Goal: Task Accomplishment & Management: Manage account settings

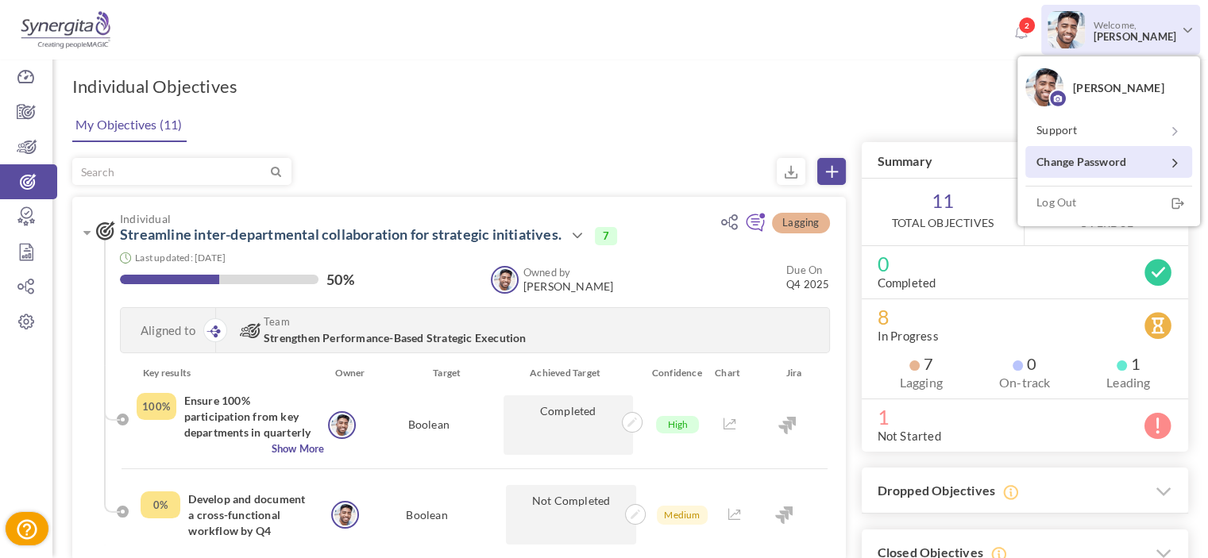
click at [1065, 156] on link "Change Password" at bounding box center [1108, 162] width 167 height 32
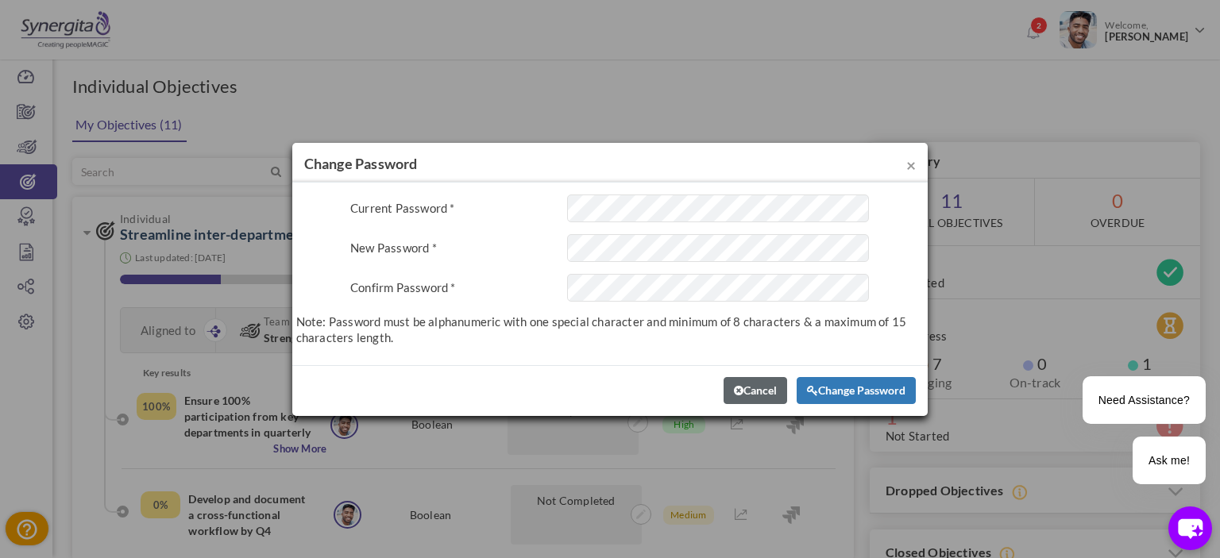
click at [602, 271] on div "Current Password * This field is required. New Password * This field is require…" at bounding box center [609, 270] width 627 height 151
click at [586, 376] on div "Cancel Change Password" at bounding box center [609, 390] width 635 height 51
click at [502, 282] on div "Confirm Password *" at bounding box center [446, 284] width 217 height 21
click at [565, 259] on div "This field is required." at bounding box center [718, 248] width 326 height 28
click at [716, 193] on div "Current Password * This field is required. New Password * This field is require…" at bounding box center [609, 274] width 635 height 183
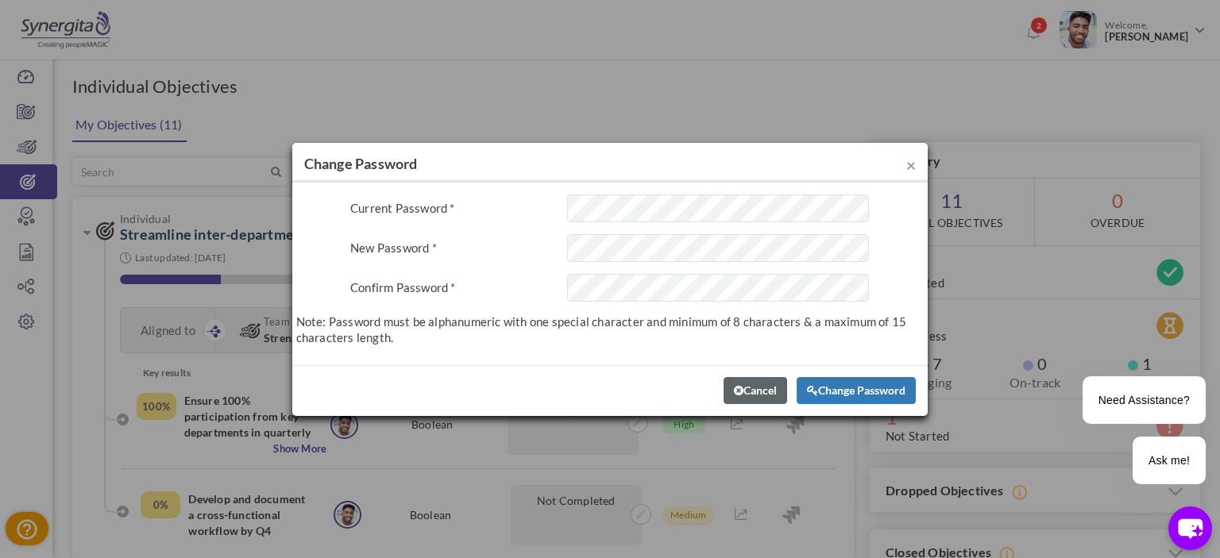
click at [466, 345] on div "Current Password * This field is required. New Password * This field is require…" at bounding box center [609, 274] width 627 height 159
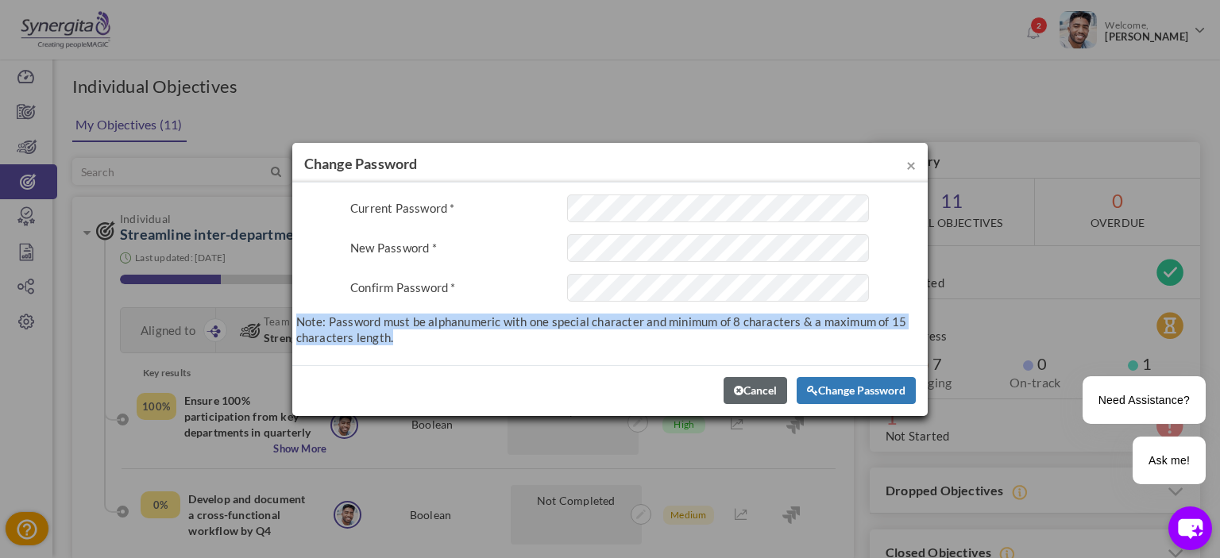
drag, startPoint x: 299, startPoint y: 317, endPoint x: 430, endPoint y: 355, distance: 136.4
click at [430, 355] on div "Current Password * This field is required. New Password * This field is require…" at bounding box center [609, 274] width 635 height 183
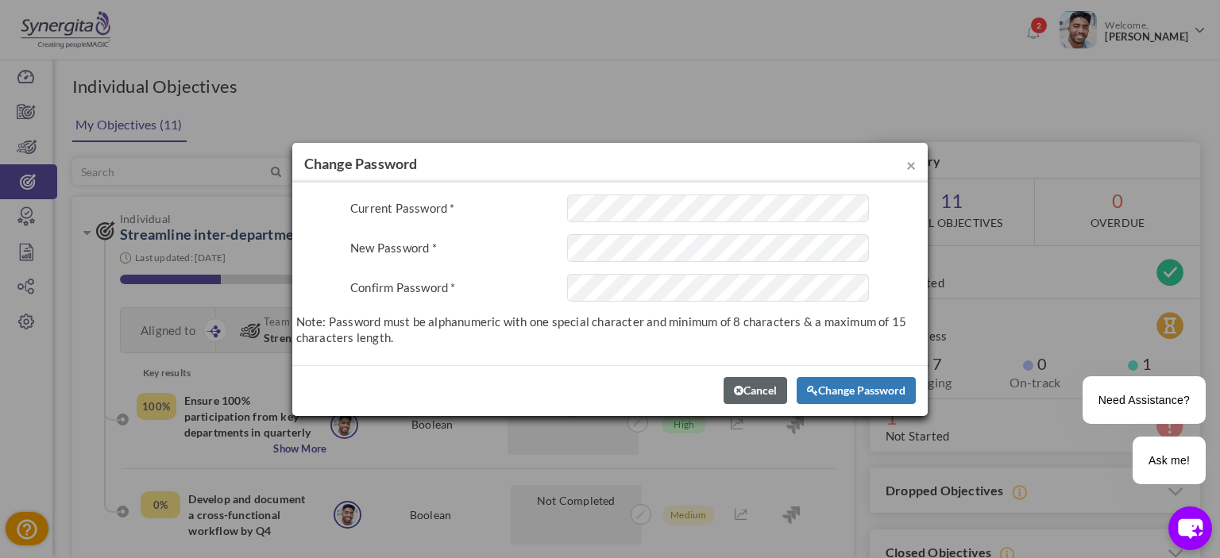
click at [545, 252] on div "New Password *" at bounding box center [446, 244] width 217 height 21
click at [384, 337] on p "Note: Password must be alphanumeric with one special character and minimum of 8…" at bounding box center [609, 330] width 627 height 32
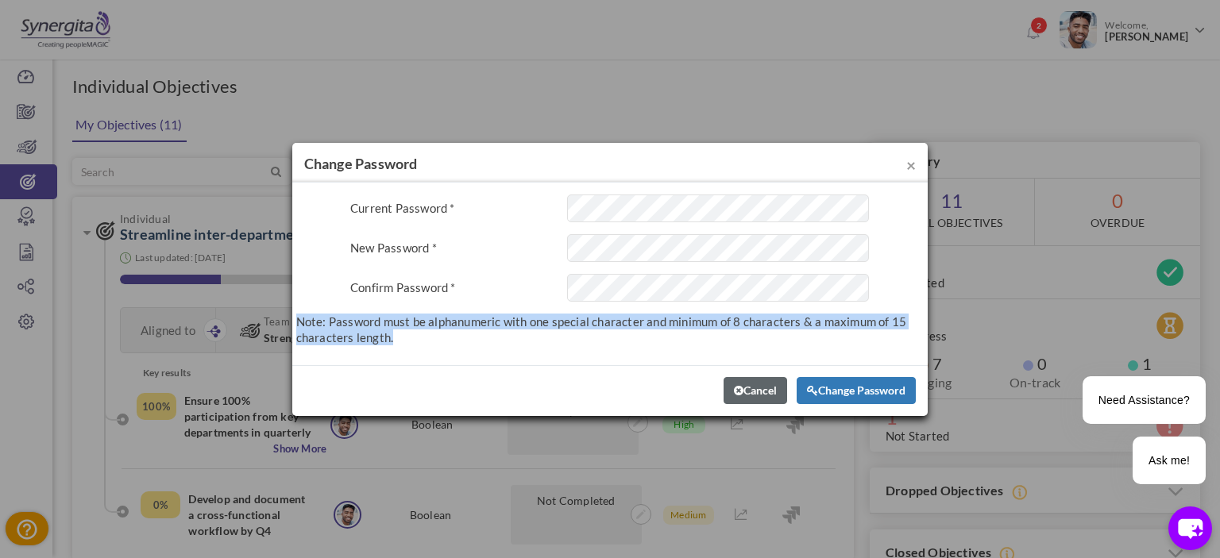
drag, startPoint x: 391, startPoint y: 341, endPoint x: 294, endPoint y: 326, distance: 98.2
click at [294, 326] on div "Current Password * This field is required. New Password * This field is require…" at bounding box center [609, 274] width 635 height 183
click at [303, 321] on p "Note: Password must be alphanumeric with one special character and minimum of 8…" at bounding box center [609, 330] width 627 height 32
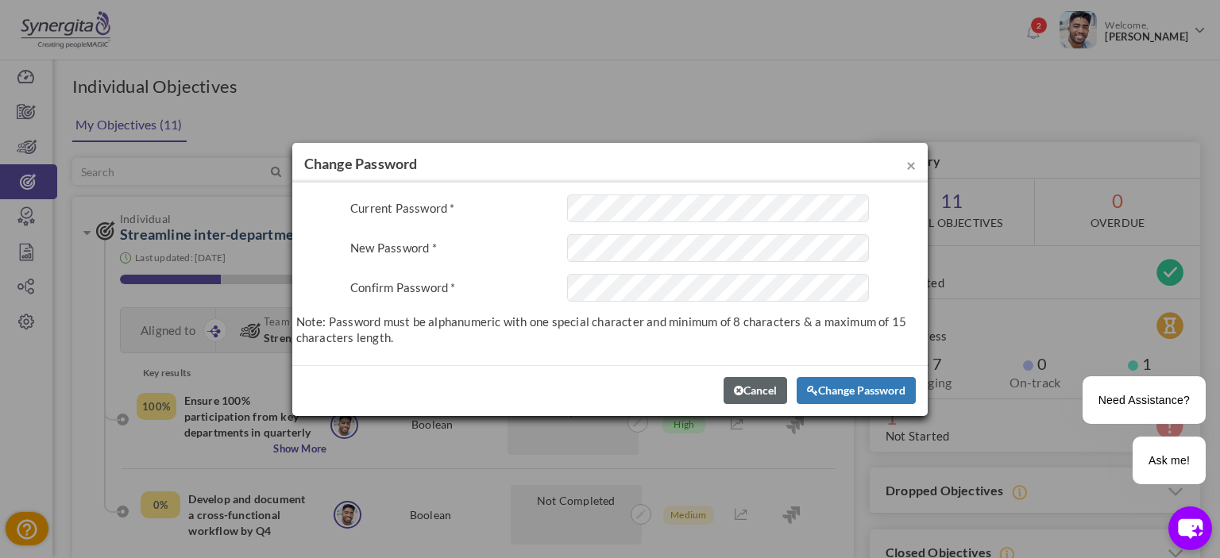
click at [607, 367] on div "Cancel Change Password" at bounding box center [609, 390] width 635 height 51
click at [657, 407] on div "Cancel Change Password" at bounding box center [609, 390] width 635 height 51
click at [663, 372] on div "Cancel Change Password" at bounding box center [609, 390] width 635 height 51
click at [910, 166] on span "×" at bounding box center [911, 165] width 10 height 20
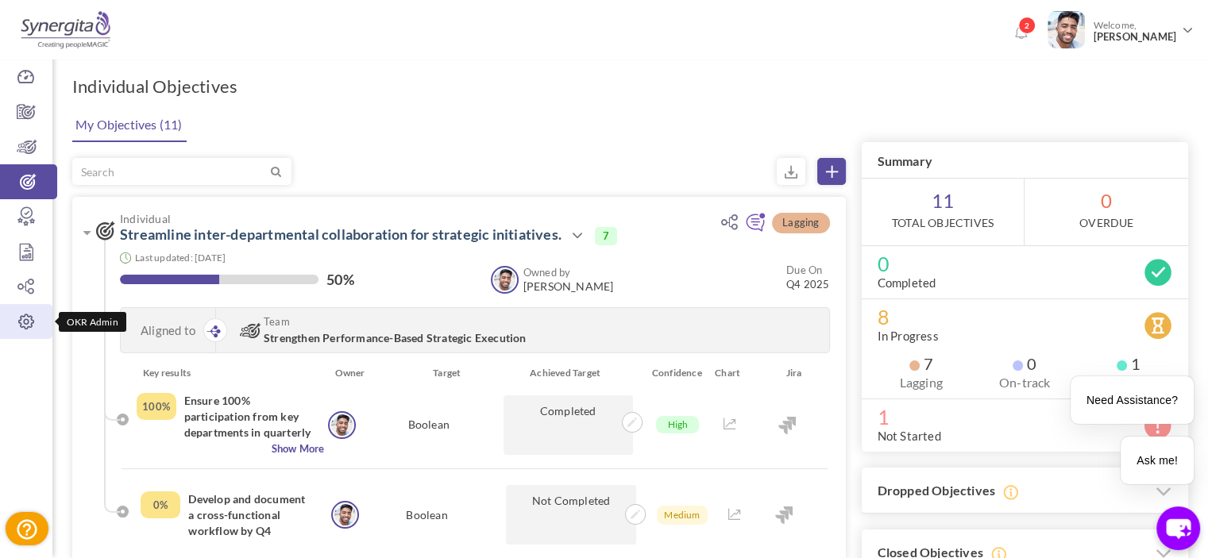
click at [33, 313] on link "OKR Admin" at bounding box center [26, 321] width 52 height 35
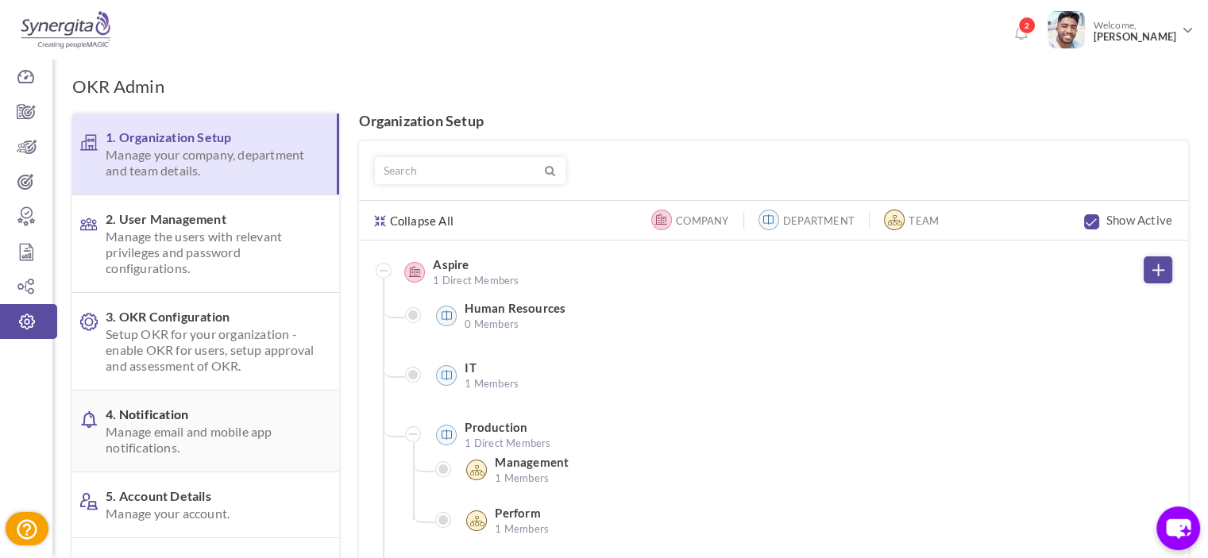
click at [175, 438] on span "Manage email and mobile app notifications." at bounding box center [210, 440] width 208 height 32
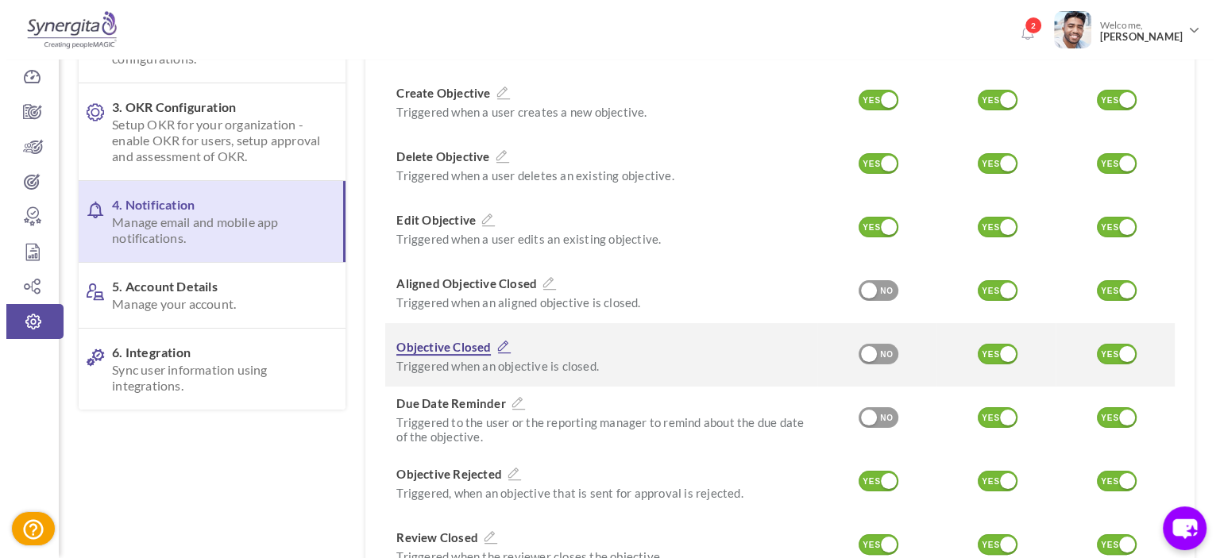
scroll to position [238, 0]
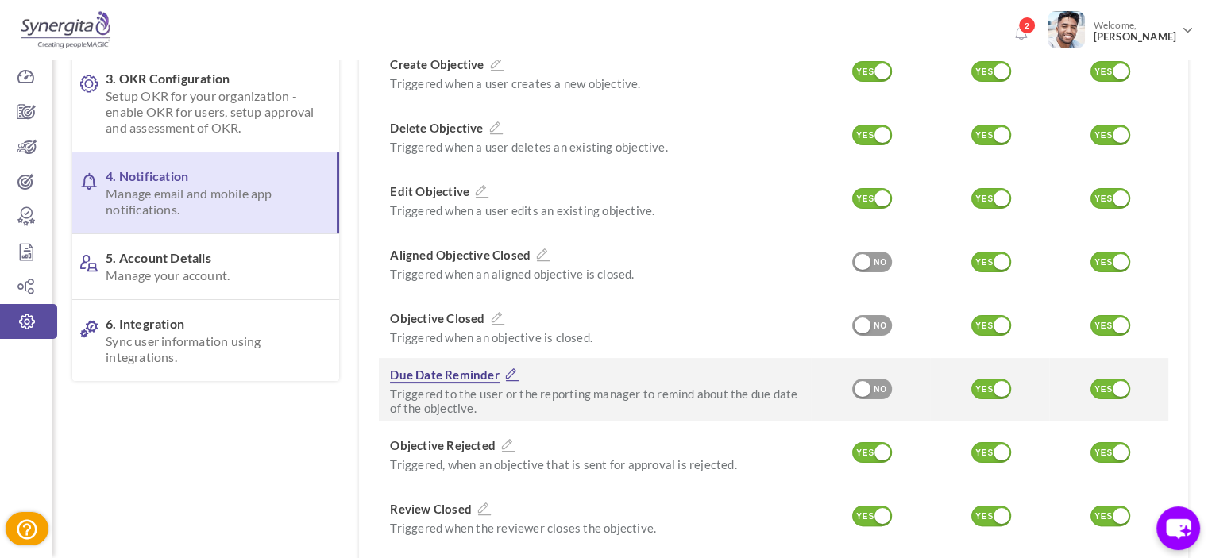
click at [509, 368] on icon at bounding box center [512, 375] width 21 height 14
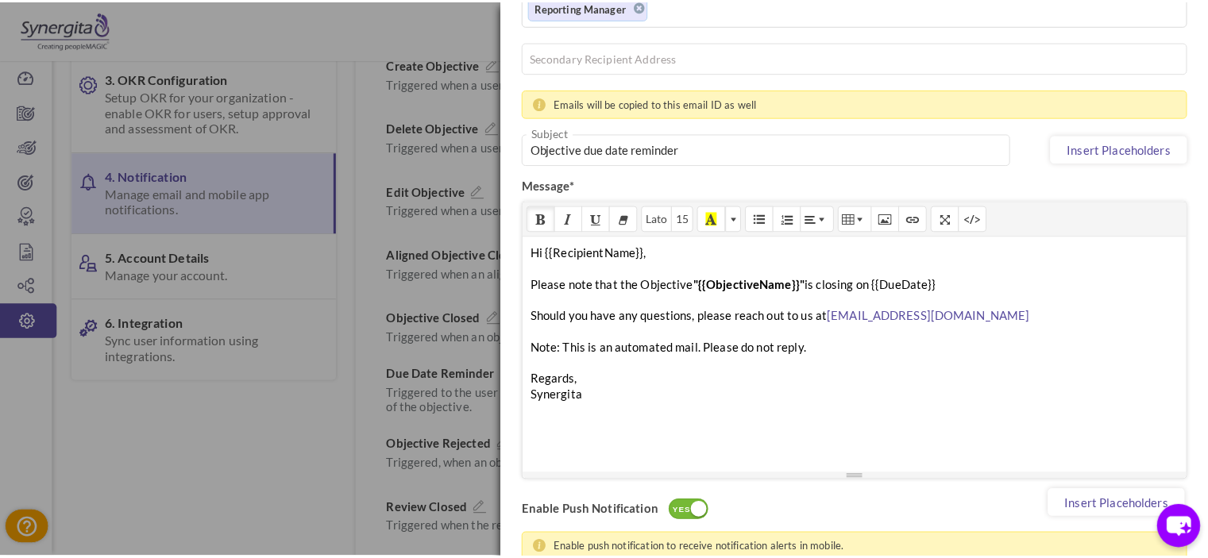
scroll to position [0, 0]
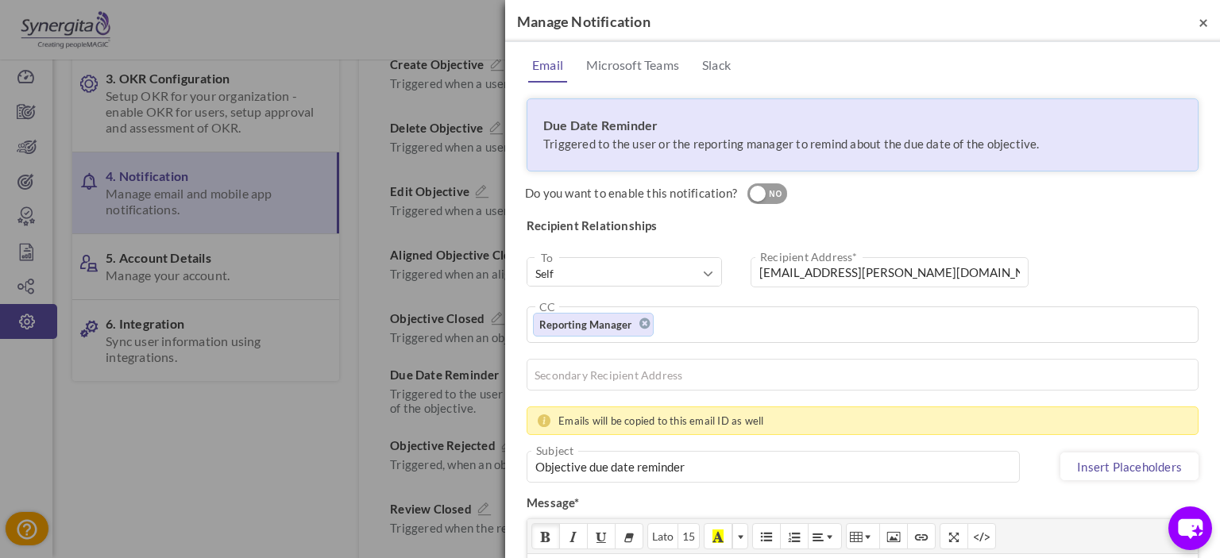
click at [1198, 20] on span "×" at bounding box center [1203, 22] width 10 height 20
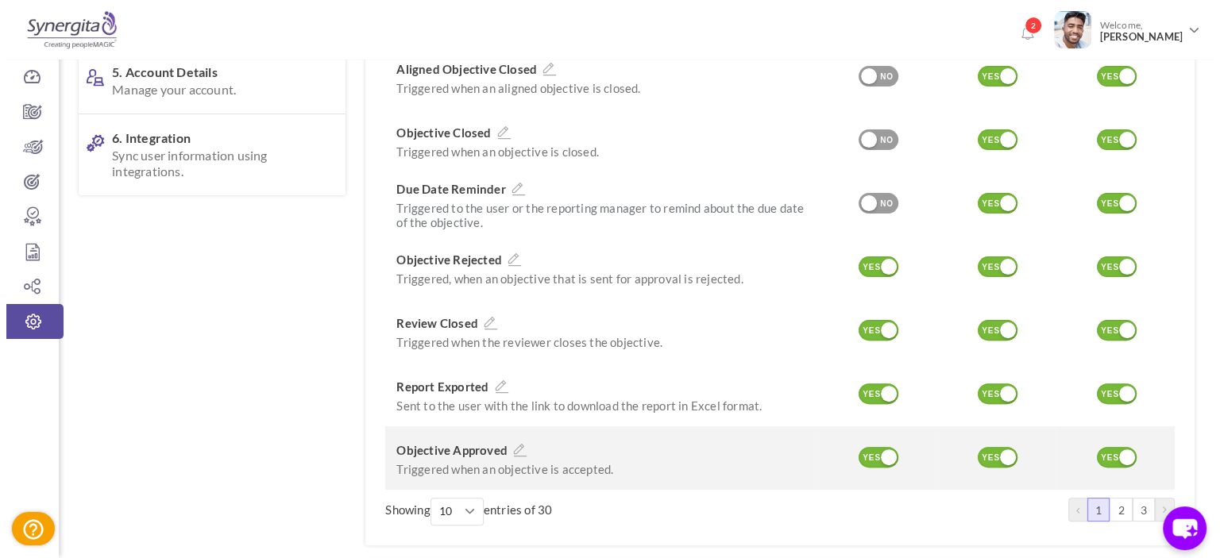
scroll to position [397, 0]
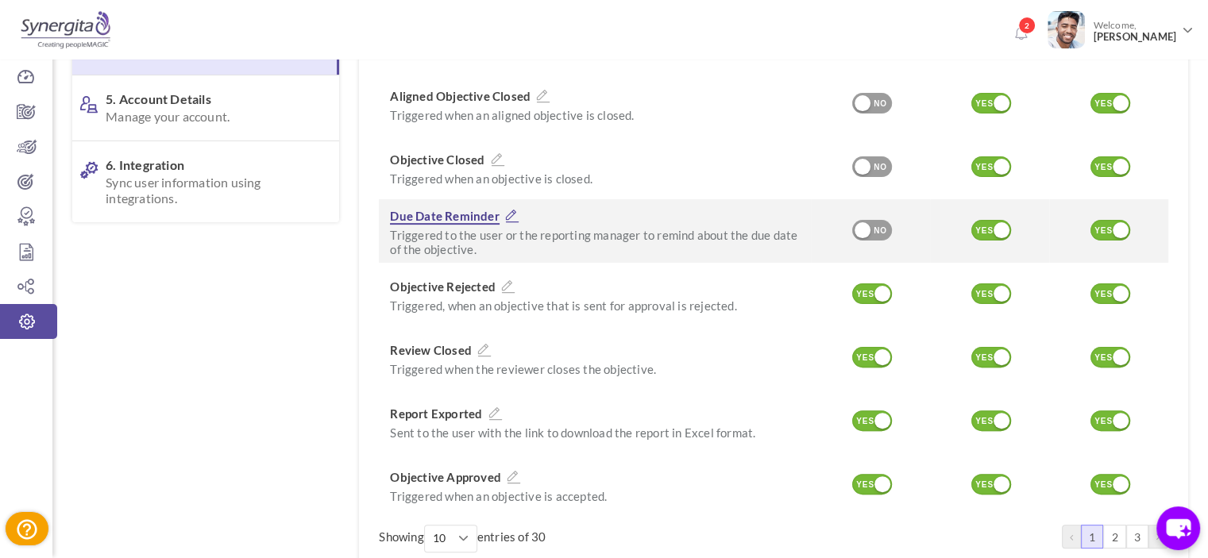
click at [514, 209] on icon at bounding box center [512, 216] width 21 height 14
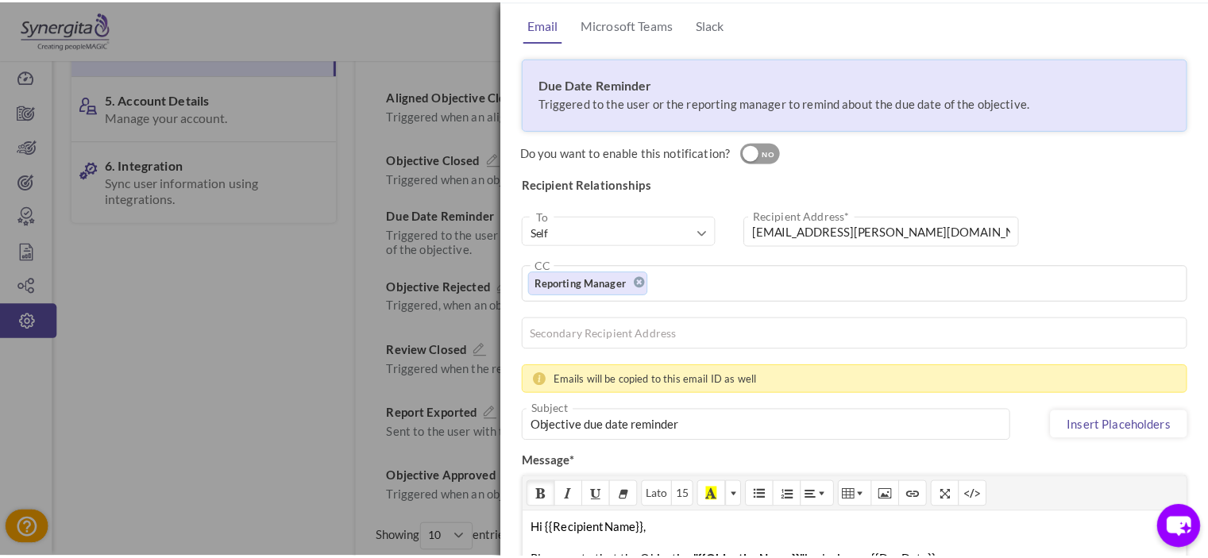
scroll to position [0, 0]
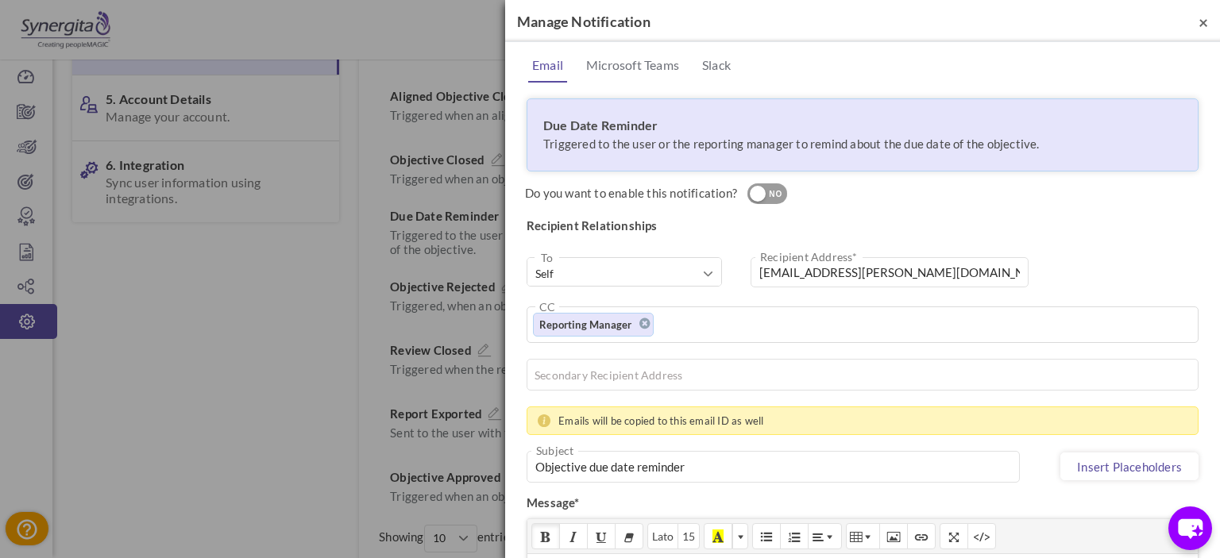
click at [1198, 19] on span "×" at bounding box center [1203, 22] width 10 height 20
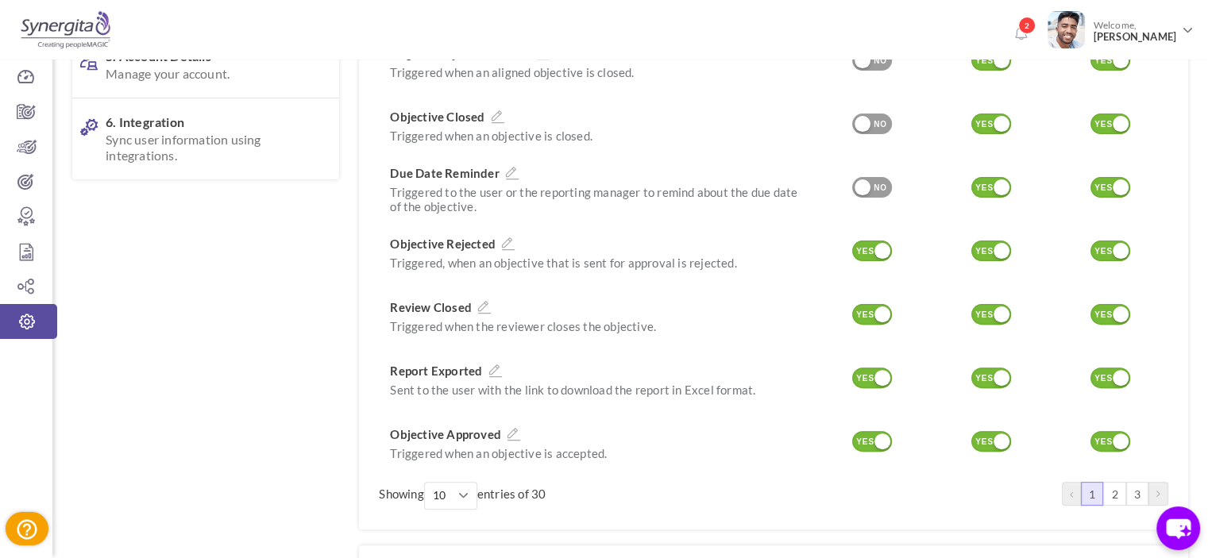
scroll to position [476, 0]
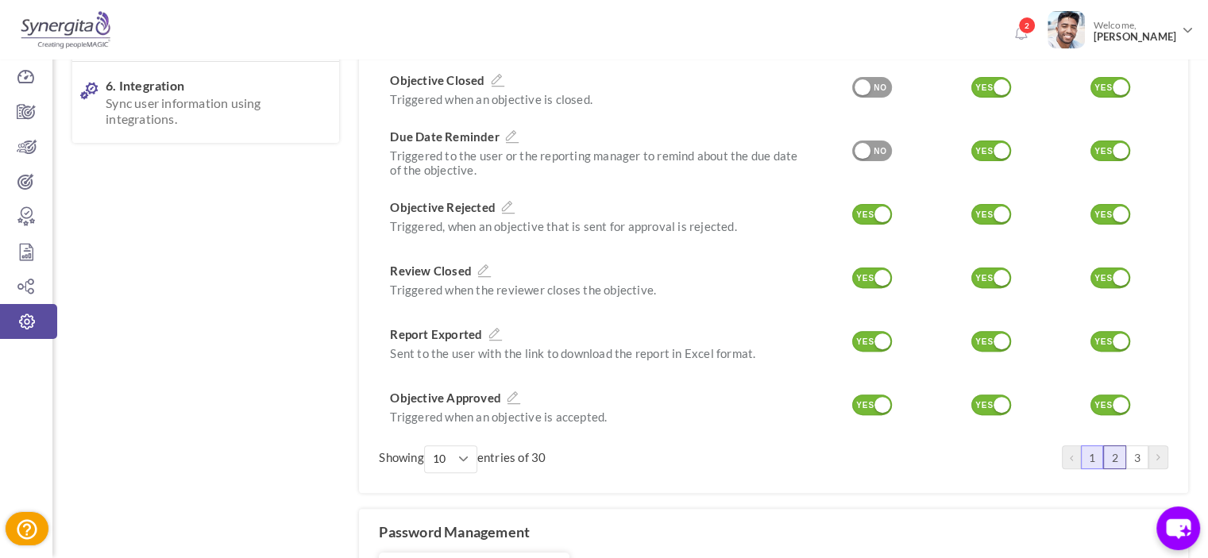
click at [1121, 445] on link "2" at bounding box center [1114, 457] width 22 height 24
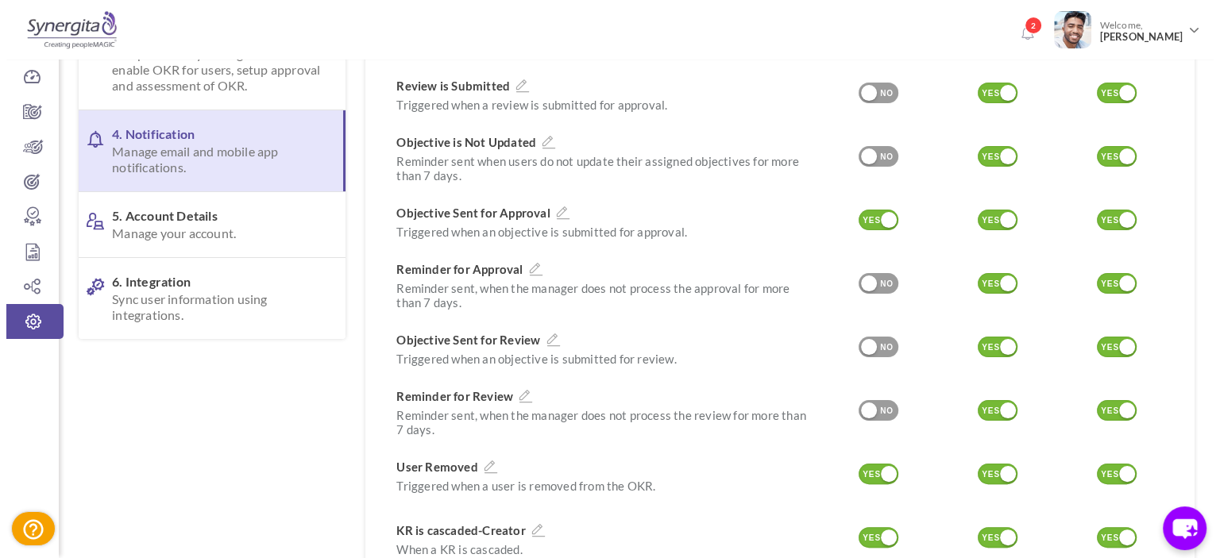
scroll to position [253, 0]
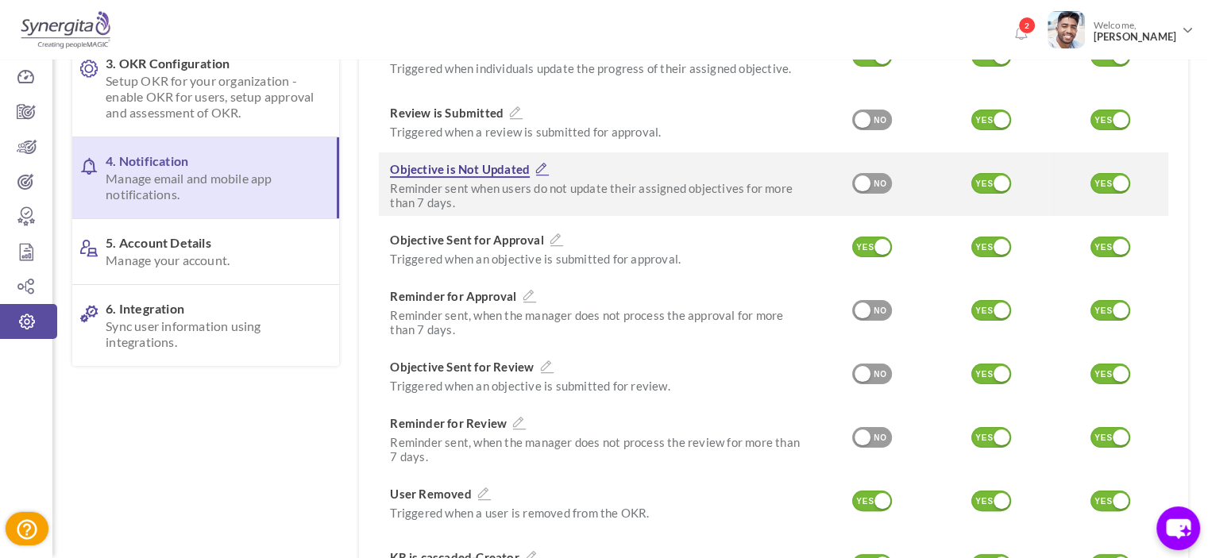
click at [541, 162] on icon at bounding box center [542, 169] width 21 height 14
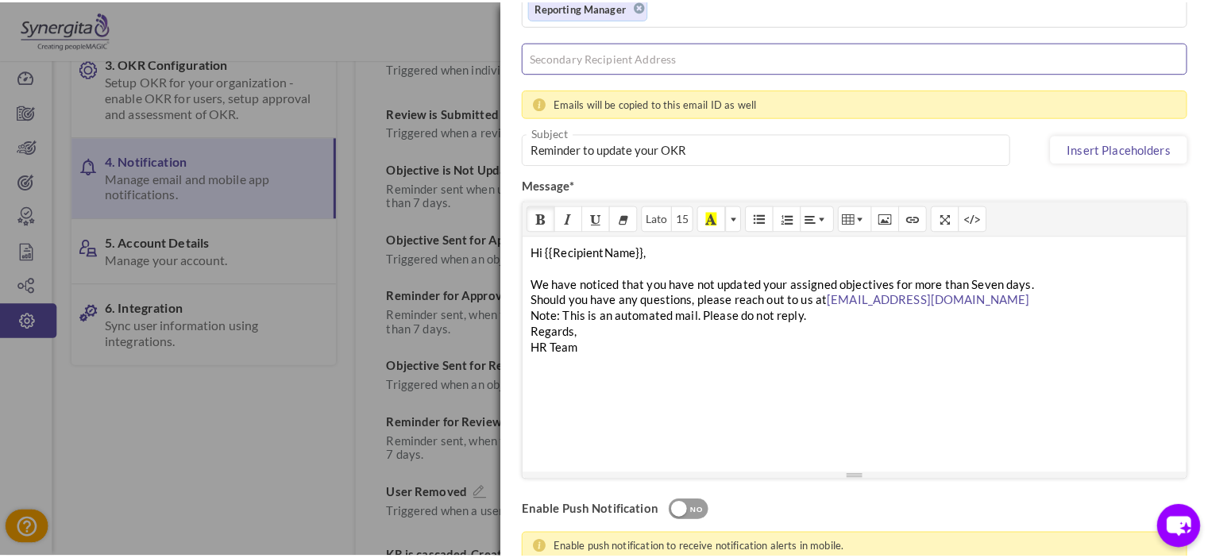
scroll to position [438, 0]
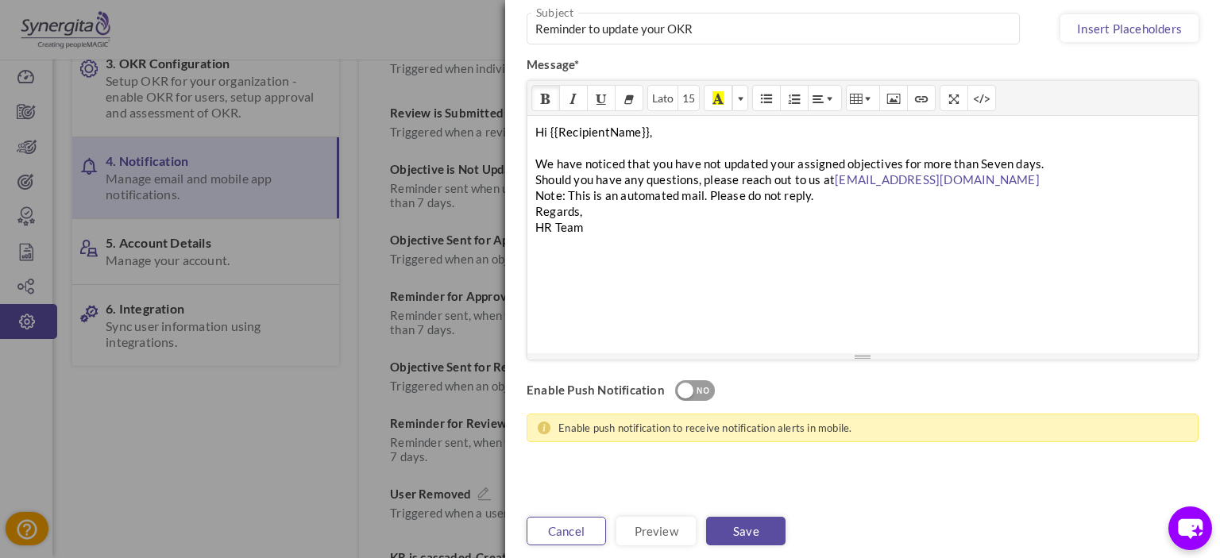
click at [561, 522] on link "Cancel" at bounding box center [565, 531] width 79 height 29
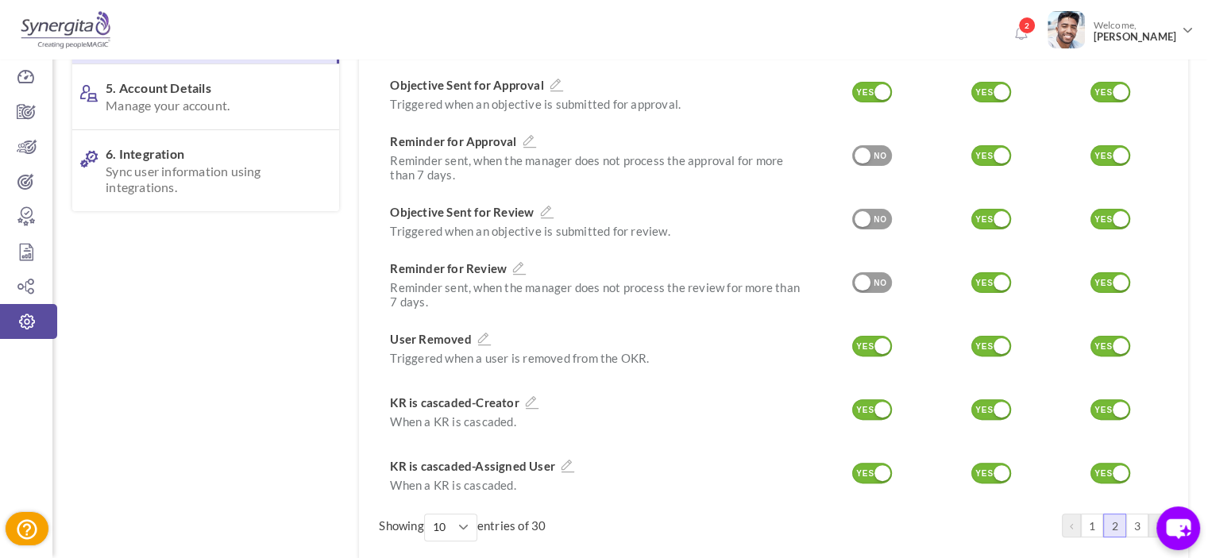
scroll to position [571, 0]
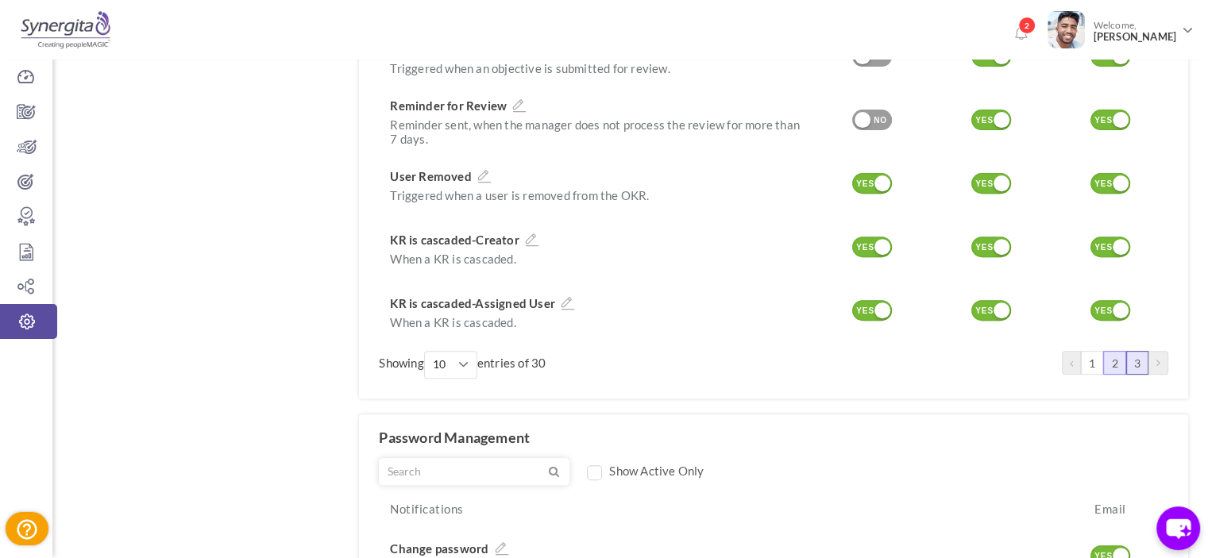
click at [1137, 355] on link "3" at bounding box center [1137, 363] width 22 height 24
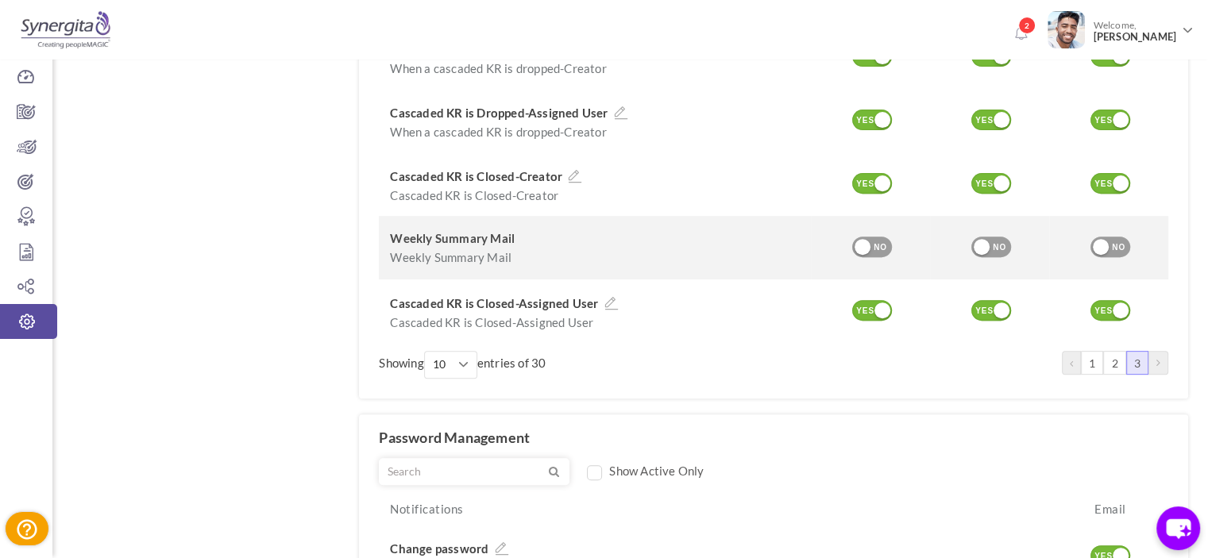
click at [872, 241] on div "NO" at bounding box center [880, 248] width 26 height 14
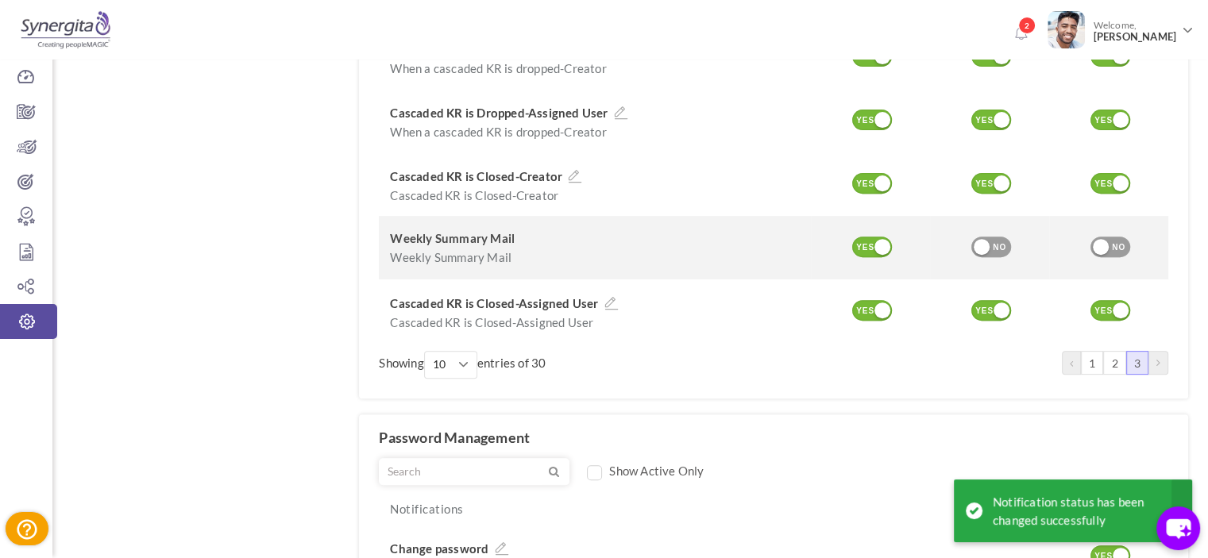
click at [1007, 241] on div "NO" at bounding box center [999, 248] width 26 height 14
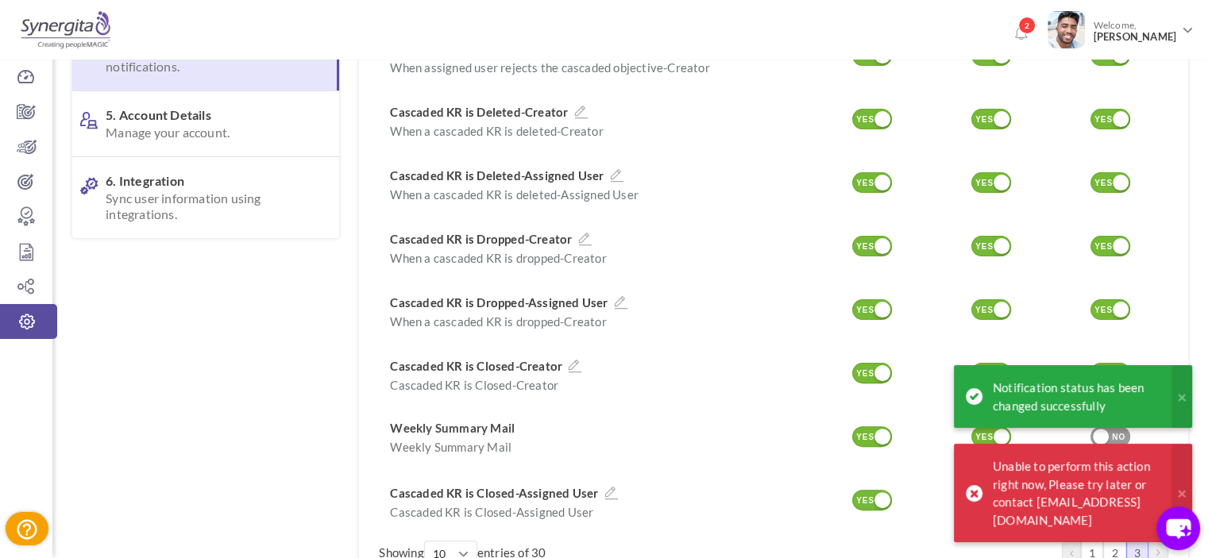
scroll to position [635, 0]
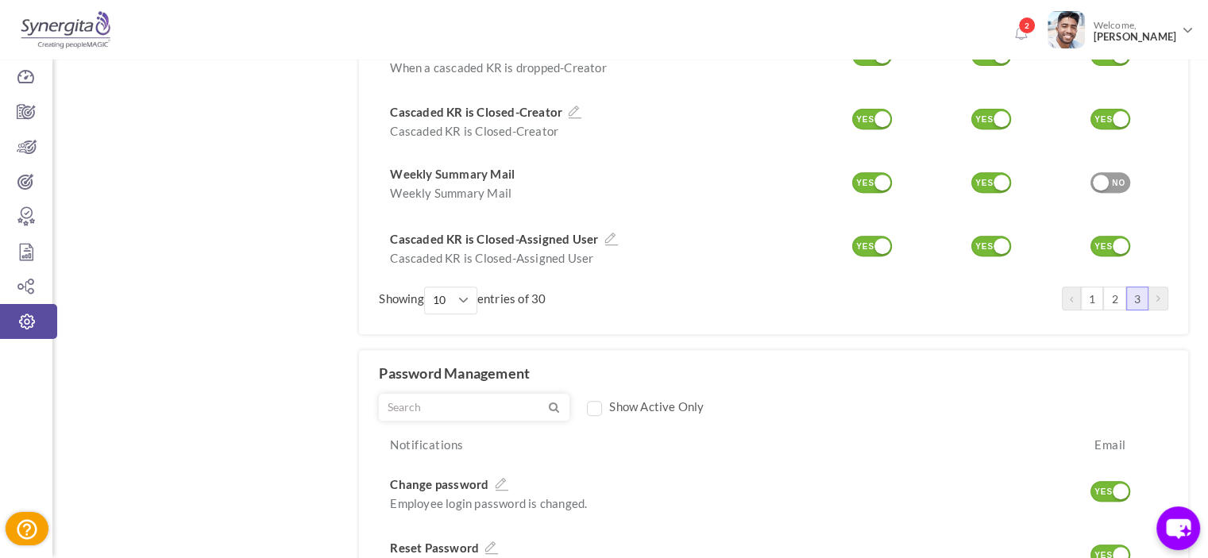
click at [1138, 287] on link "3" at bounding box center [1137, 299] width 22 height 24
click at [1156, 293] on icon at bounding box center [1158, 298] width 4 height 11
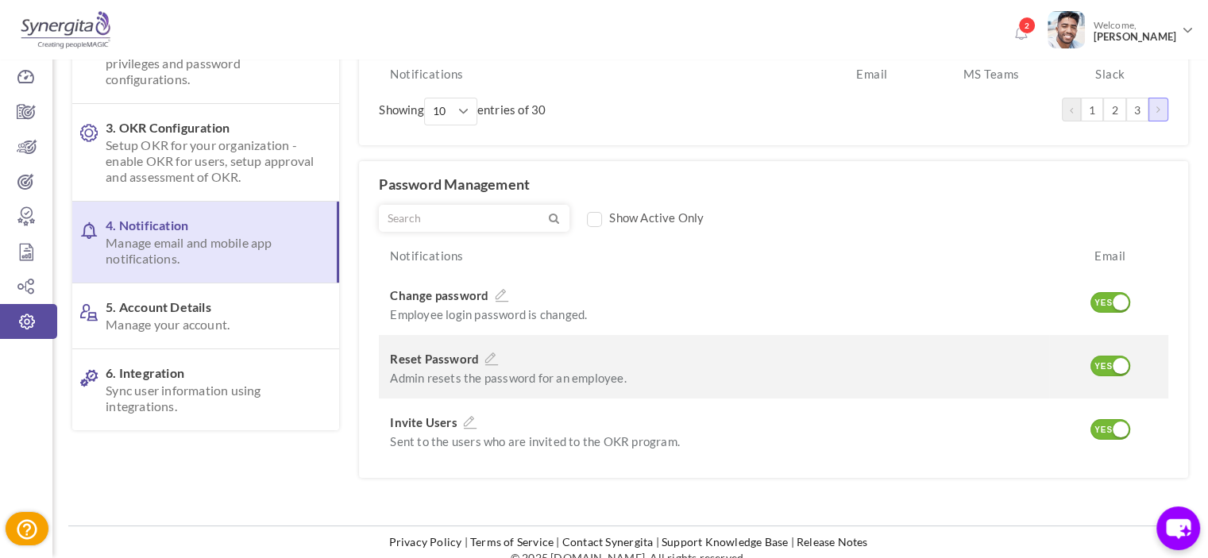
scroll to position [0, 0]
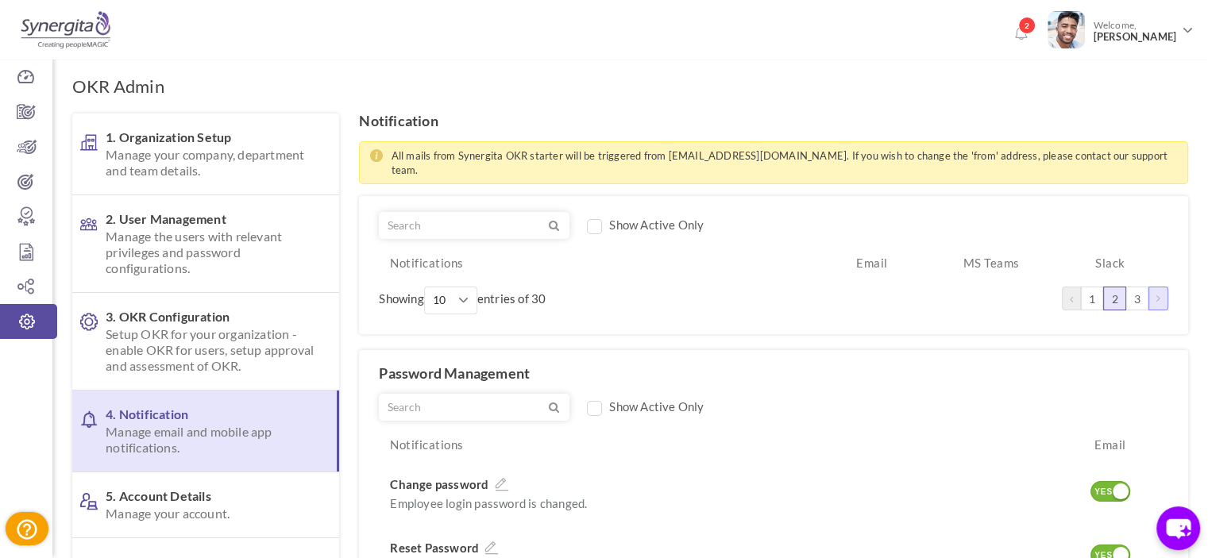
click at [1120, 287] on link "2" at bounding box center [1114, 299] width 22 height 24
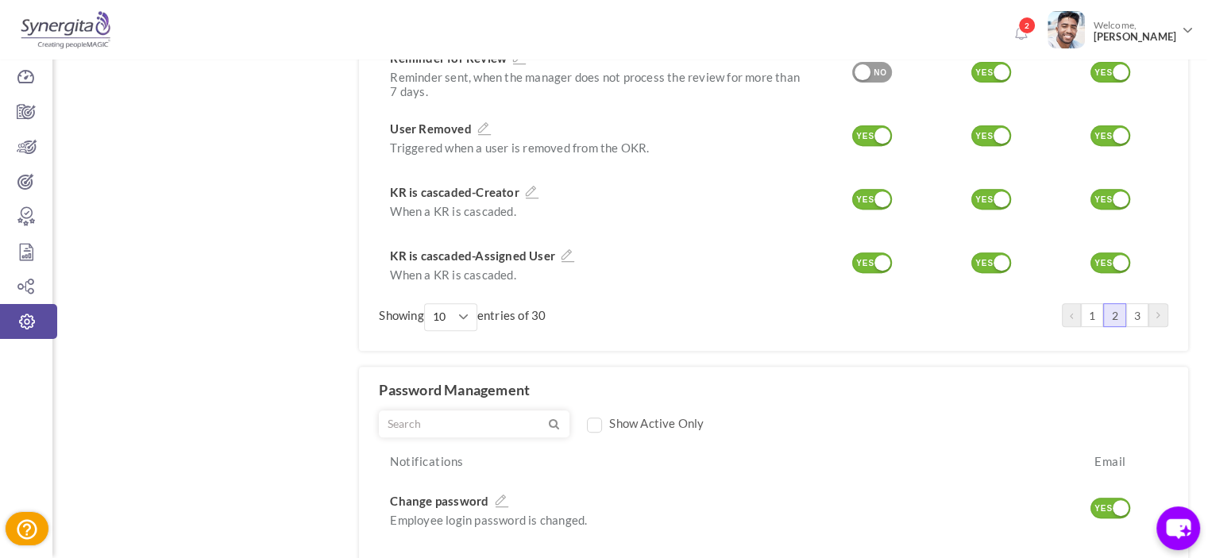
scroll to position [635, 0]
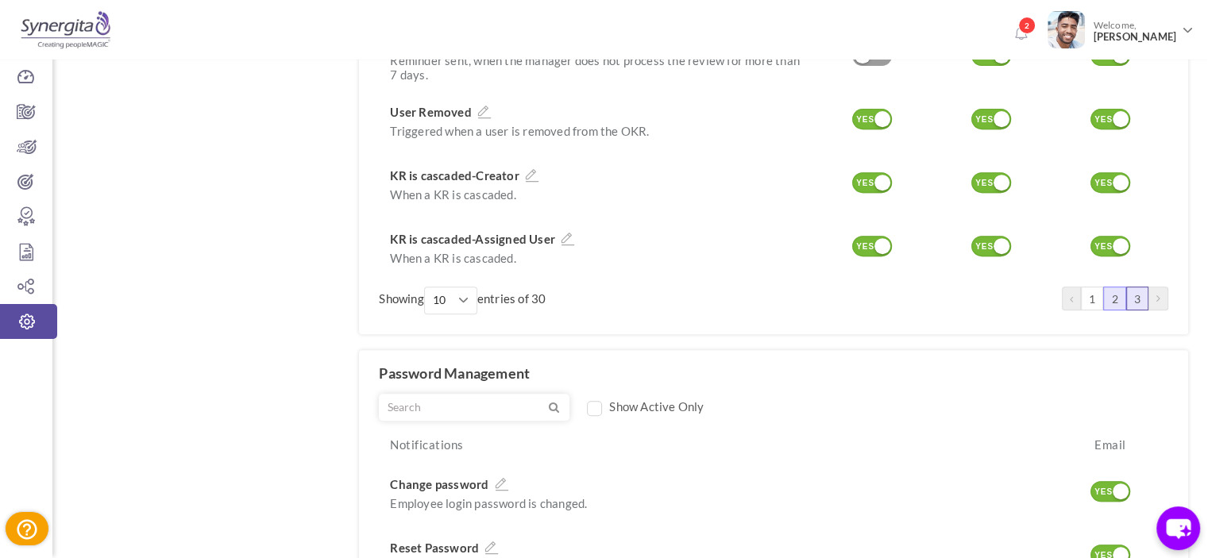
click at [1139, 287] on link "3" at bounding box center [1137, 299] width 22 height 24
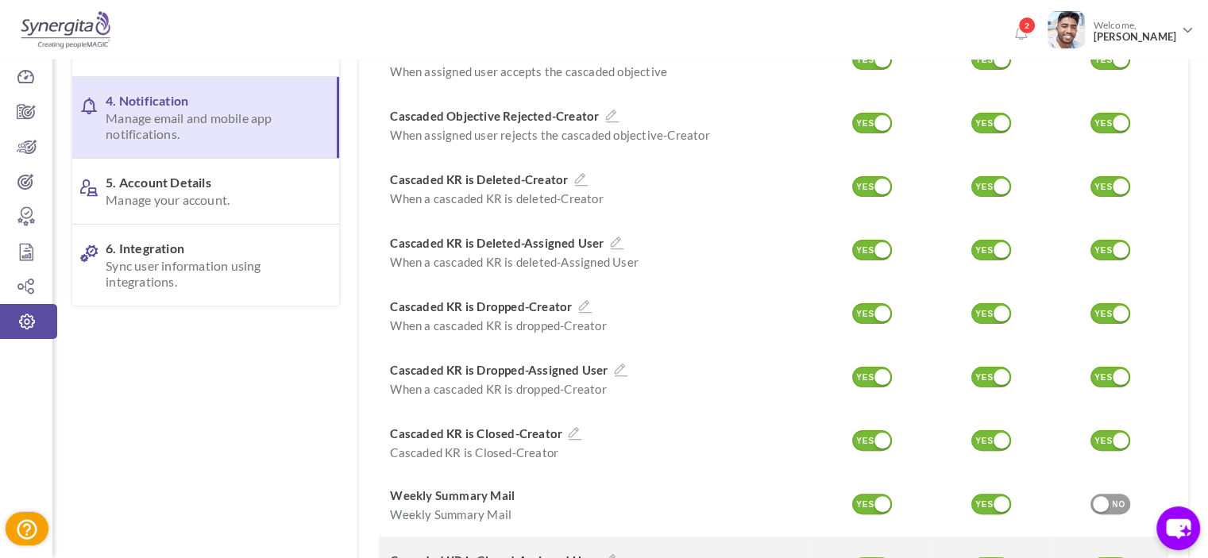
scroll to position [476, 0]
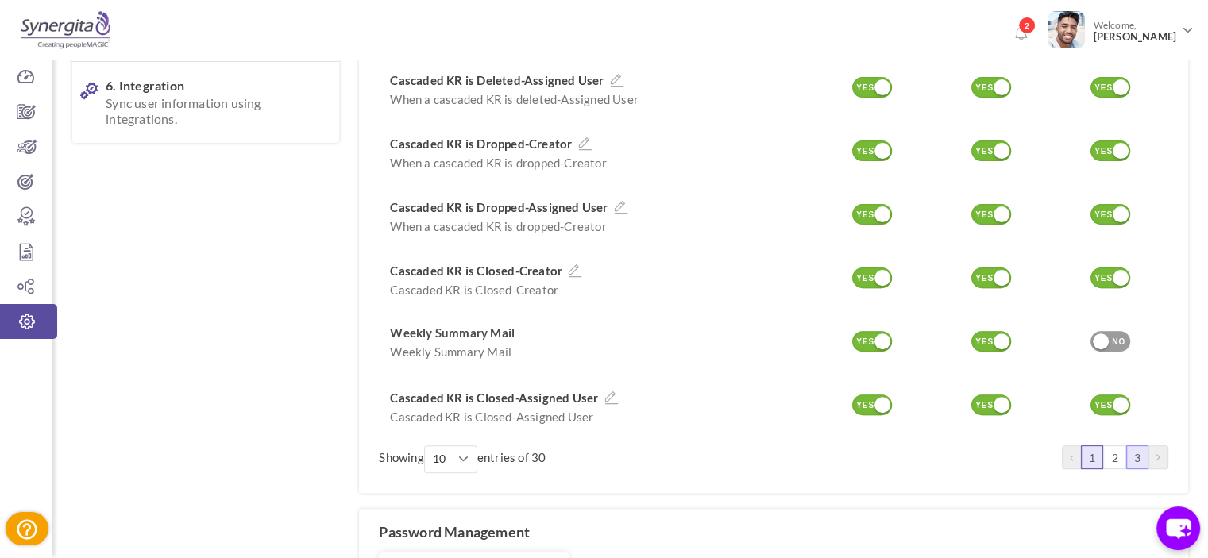
click at [1092, 445] on link "1" at bounding box center [1092, 457] width 22 height 24
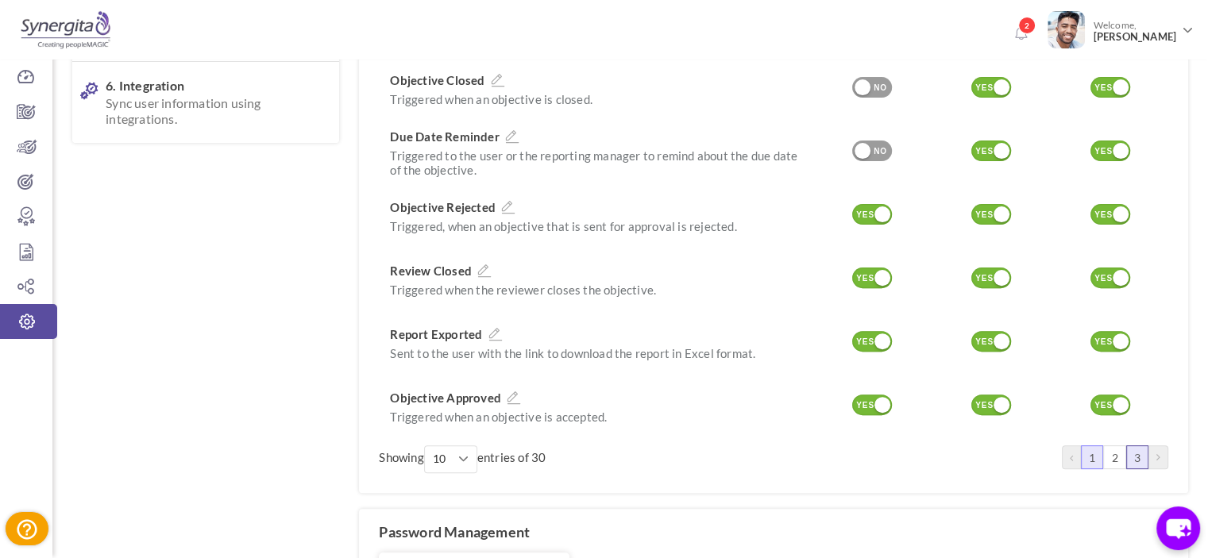
click at [1144, 447] on link "3" at bounding box center [1137, 457] width 22 height 24
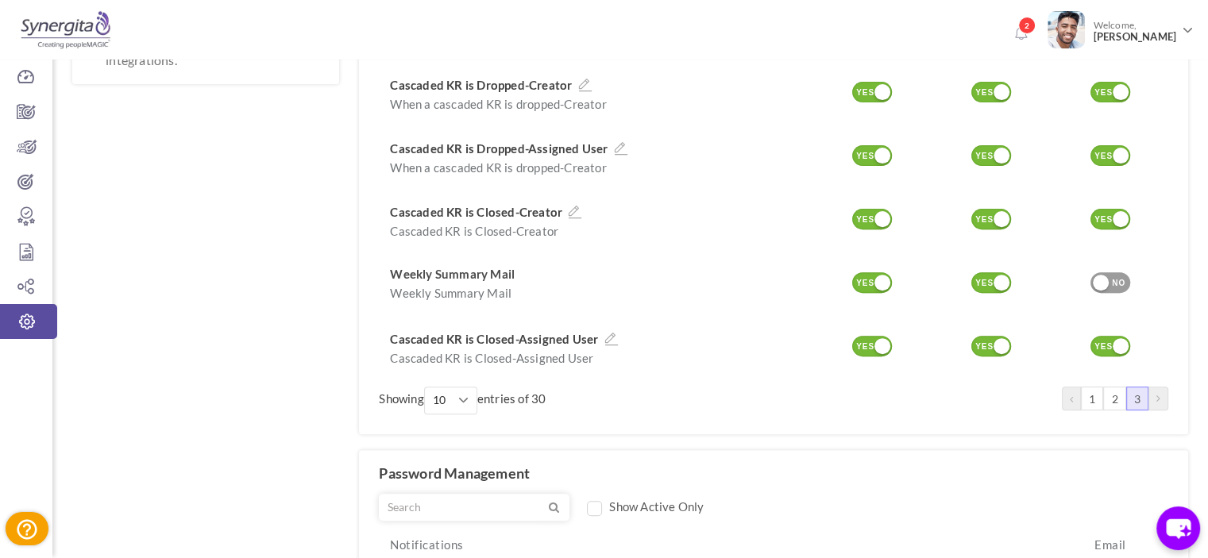
scroll to position [794, 0]
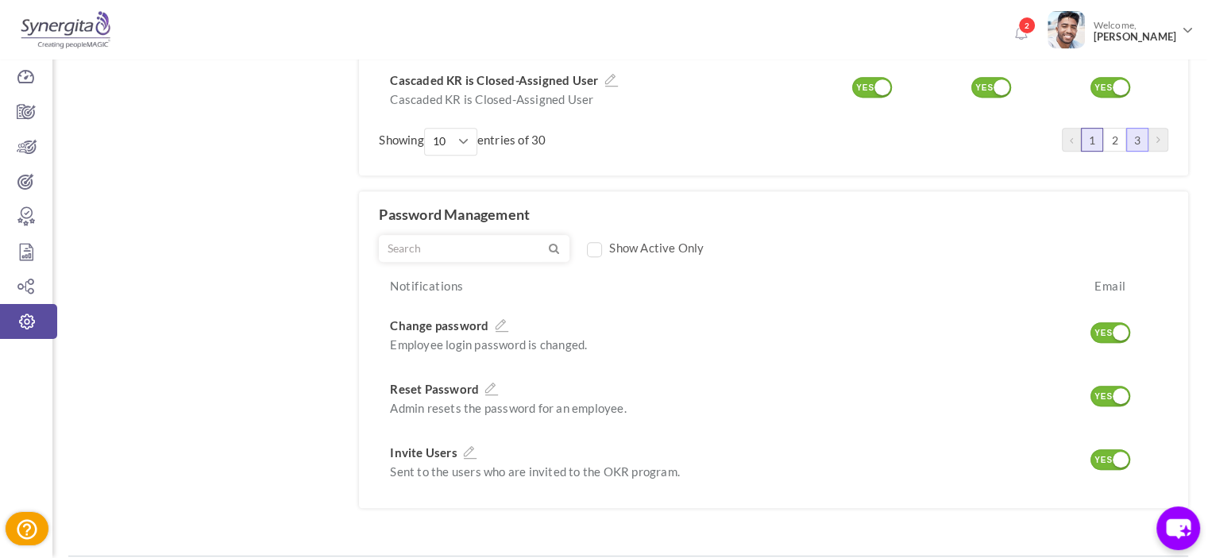
click at [1102, 128] on link "1" at bounding box center [1092, 140] width 22 height 24
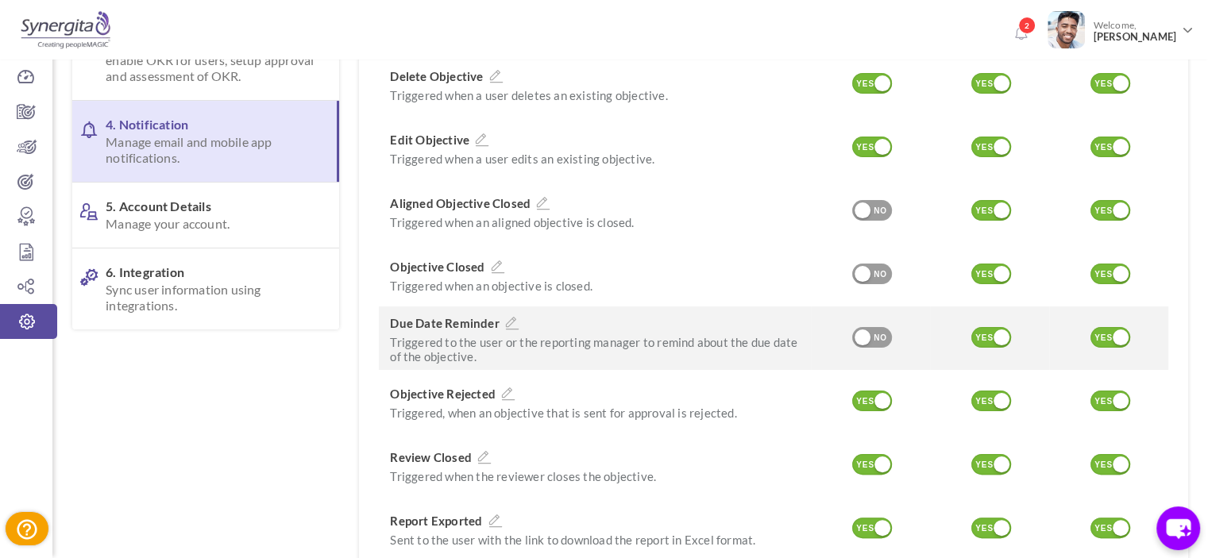
scroll to position [318, 0]
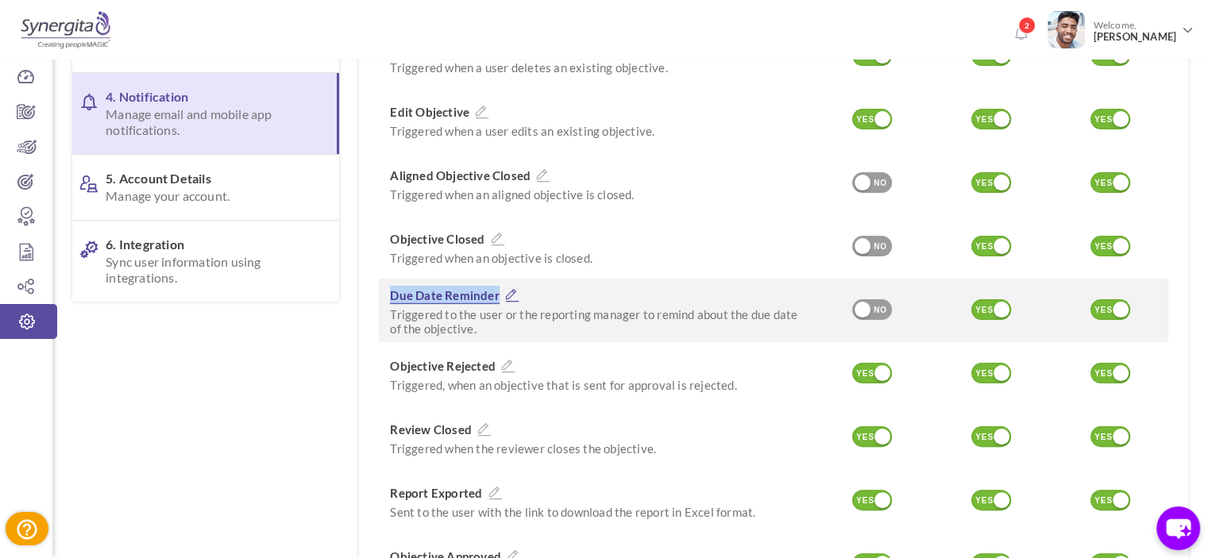
drag, startPoint x: 384, startPoint y: 281, endPoint x: 497, endPoint y: 272, distance: 113.1
click at [497, 279] on div "Due Date Reminder Triggered to the user or the reporting manager to remind abou…" at bounding box center [595, 311] width 432 height 64
copy span "Due Date Reminder"
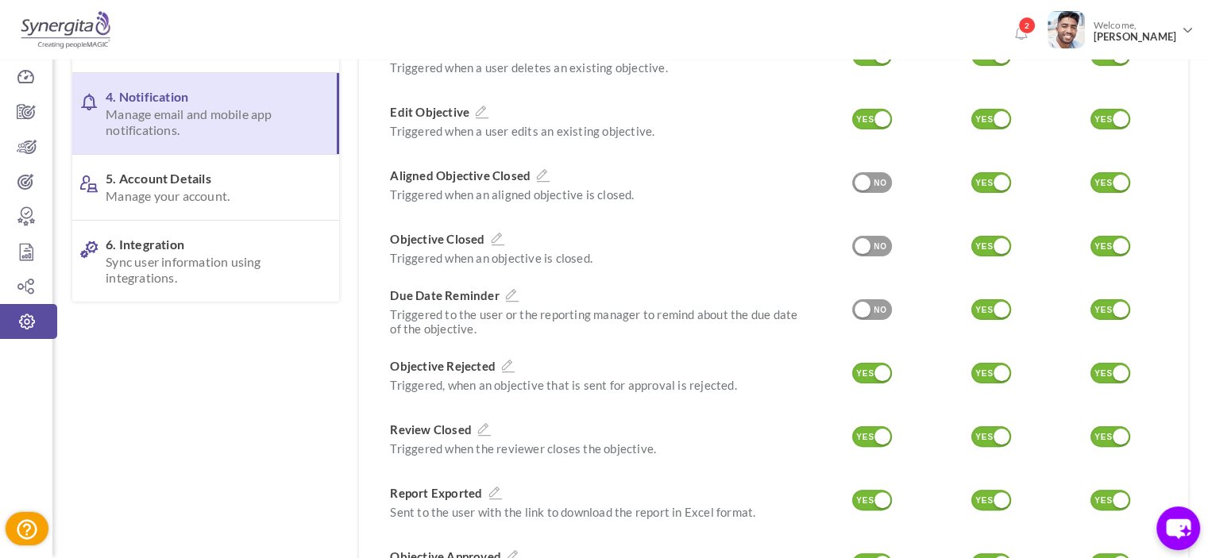
click at [375, 274] on div "Show Active Only Notifications Email MS Teams Slack Create Objective Triggered …" at bounding box center [773, 265] width 829 height 773
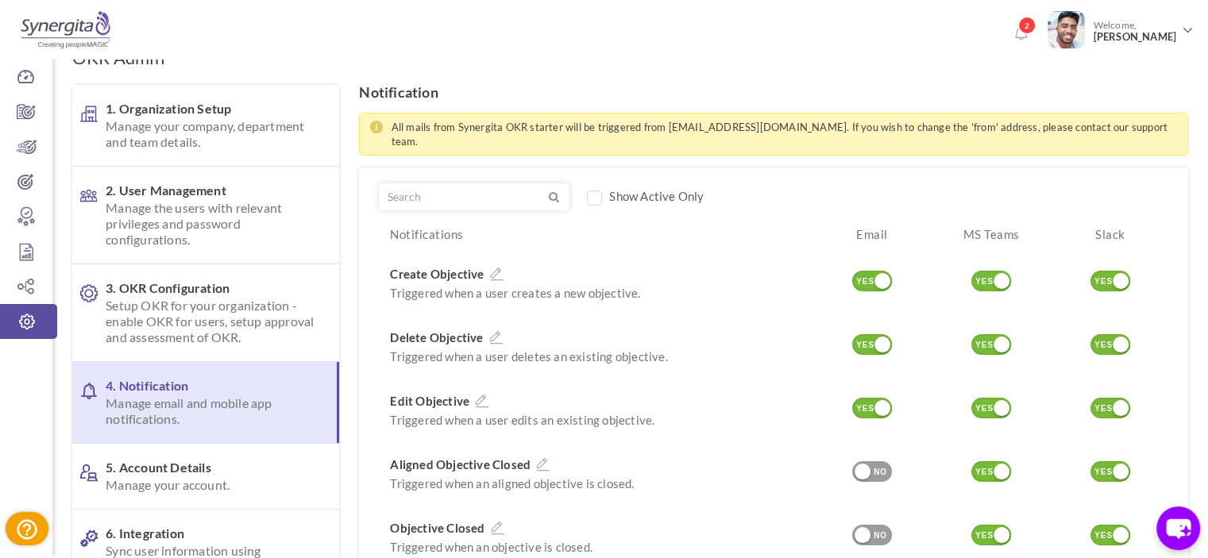
scroll to position [79, 0]
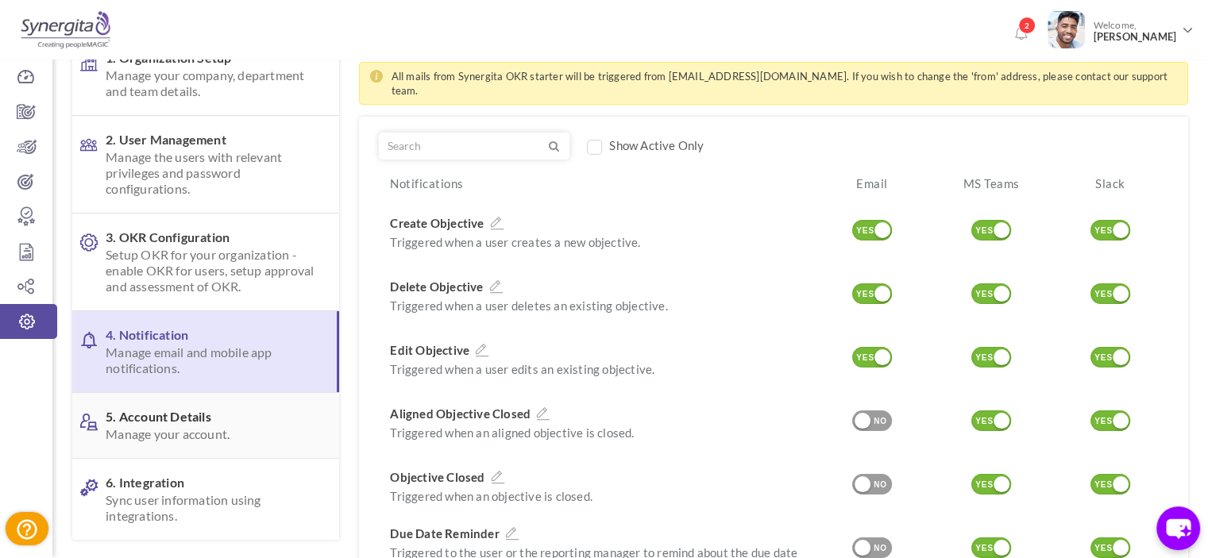
click at [268, 415] on span "5. Account Details Manage your account." at bounding box center [210, 425] width 208 height 33
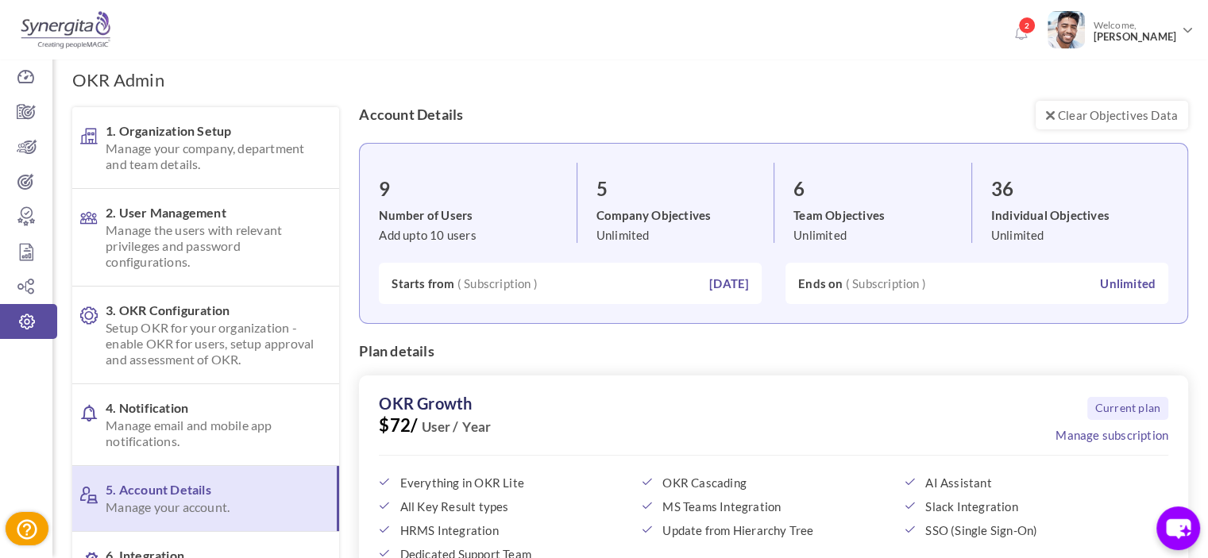
scroll to position [6, 0]
click at [1099, 443] on link "Manage subscription" at bounding box center [1111, 436] width 113 height 16
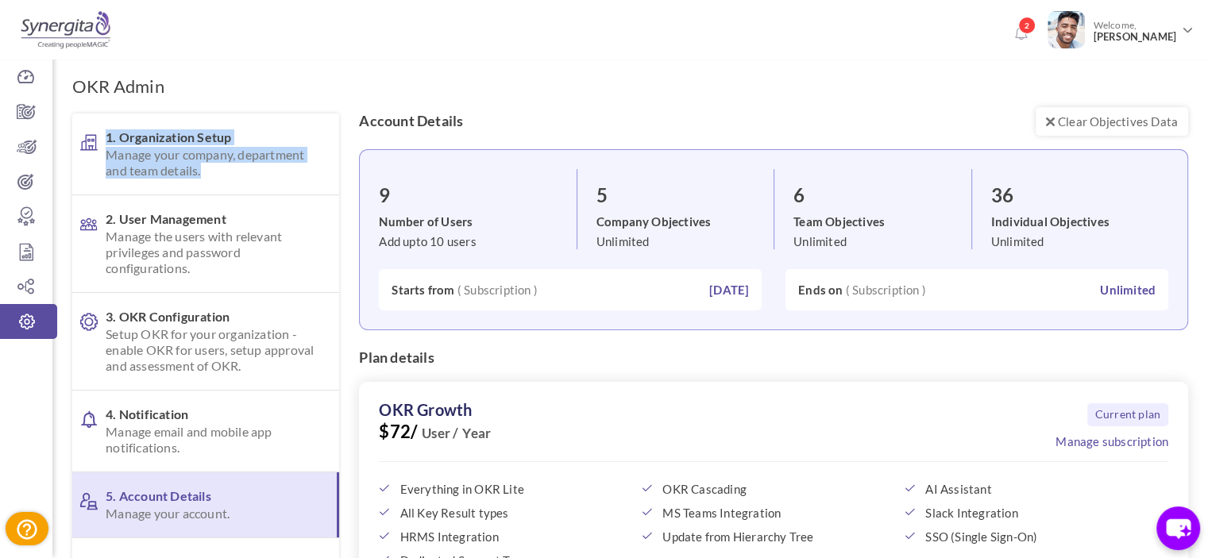
drag, startPoint x: 346, startPoint y: 122, endPoint x: 541, endPoint y: 107, distance: 195.9
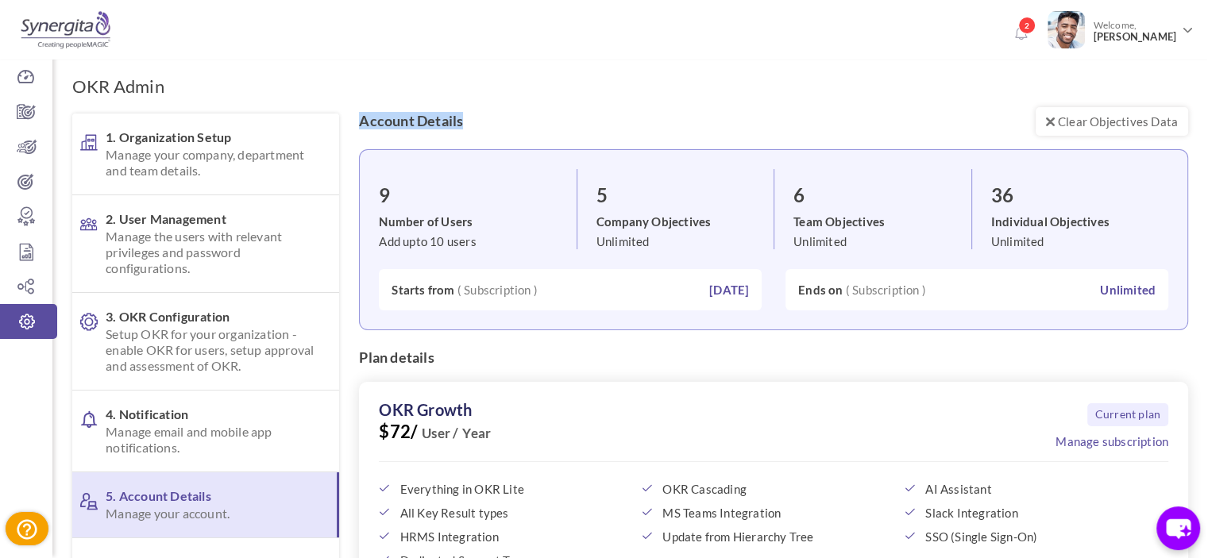
drag, startPoint x: 526, startPoint y: 117, endPoint x: 357, endPoint y: 129, distance: 168.8
click at [357, 129] on div "Clear Objectives Data Account Details 9 Number of Users Add upto 10 users 5 Com…" at bounding box center [769, 569] width 837 height 911
click at [203, 336] on span "Setup OKR for your organization - enable OKR for users, setup approval and asse…" at bounding box center [210, 350] width 208 height 48
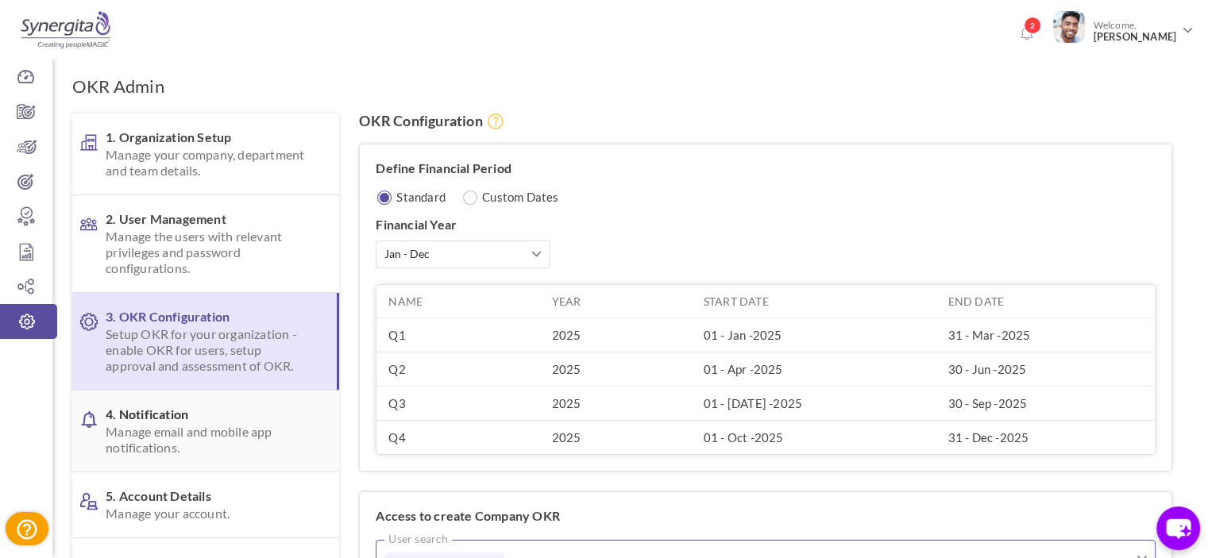
click at [207, 409] on span "4. Notification Manage email and mobile app notifications." at bounding box center [210, 431] width 208 height 49
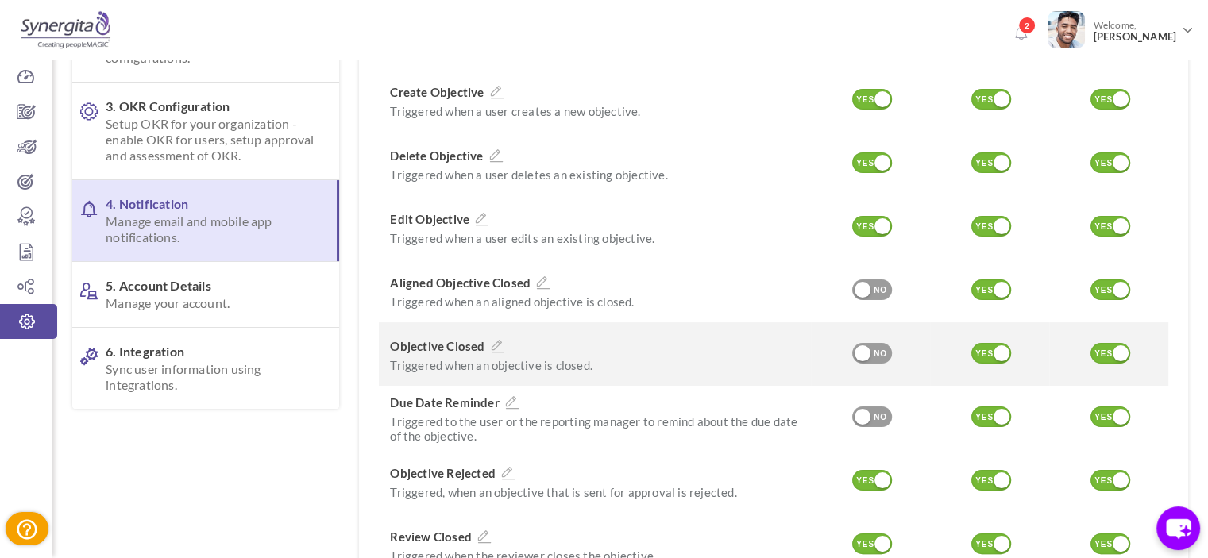
scroll to position [238, 0]
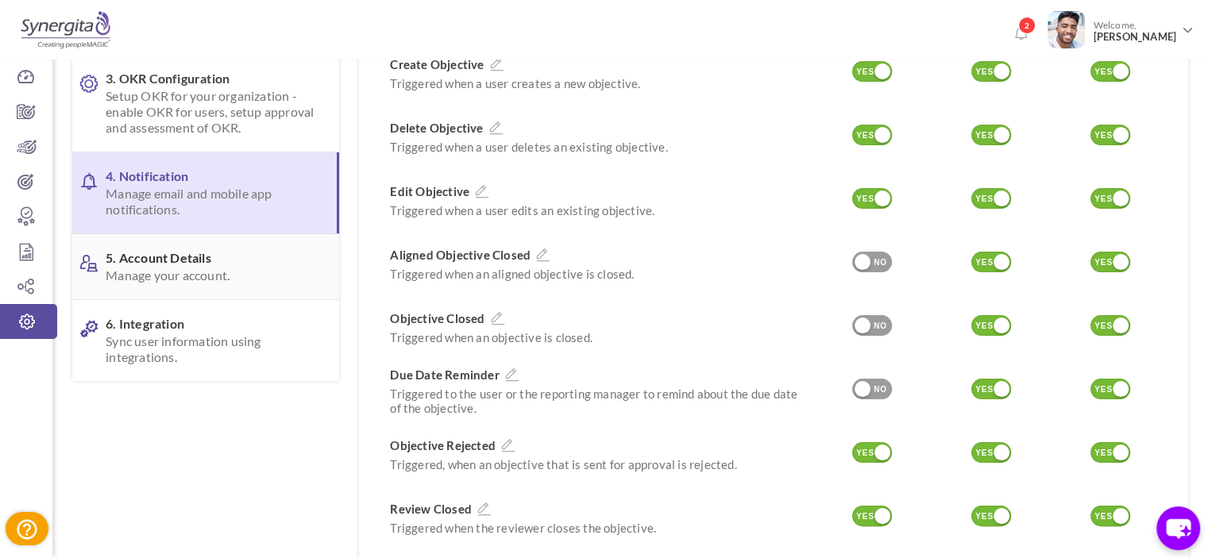
click at [188, 268] on span "Manage your account." at bounding box center [210, 276] width 208 height 16
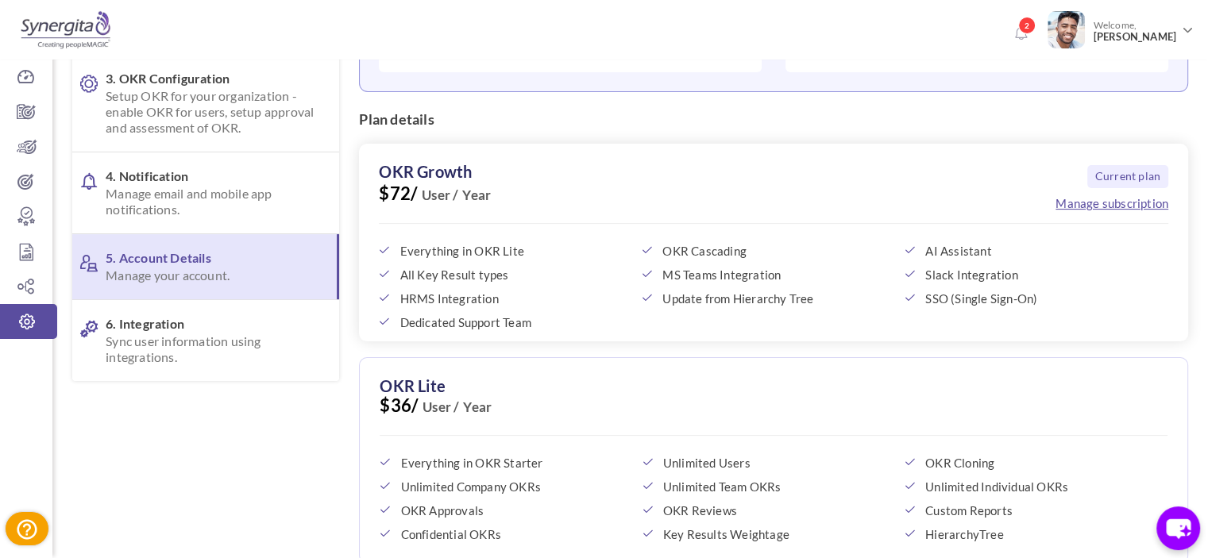
click at [1096, 202] on link "Manage subscription" at bounding box center [1111, 203] width 113 height 16
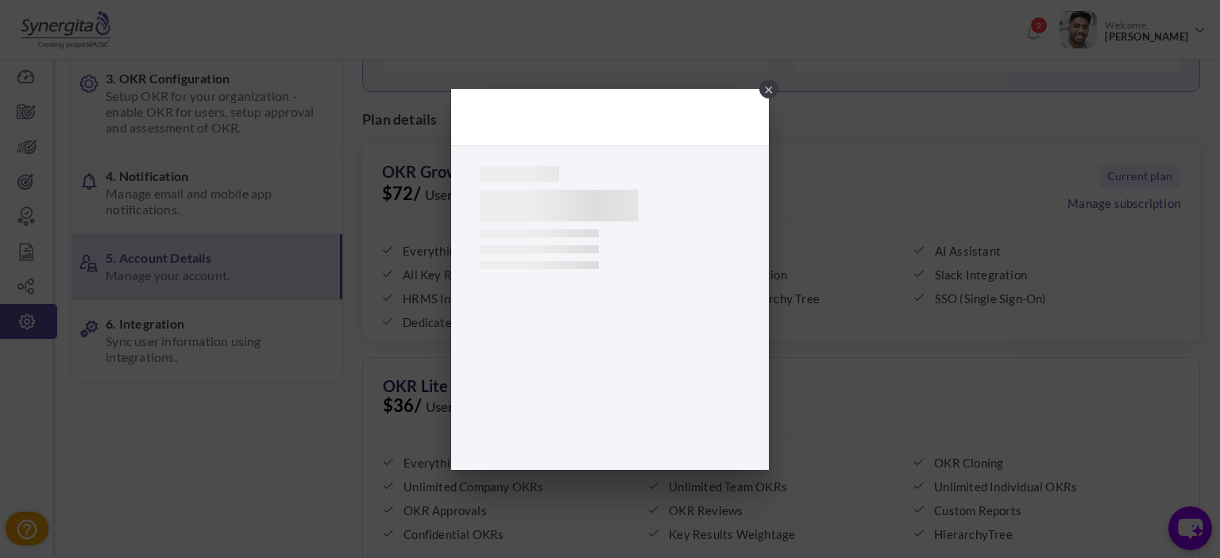
click at [761, 88] on div "×" at bounding box center [768, 88] width 19 height 19
